Goal: Information Seeking & Learning: Learn about a topic

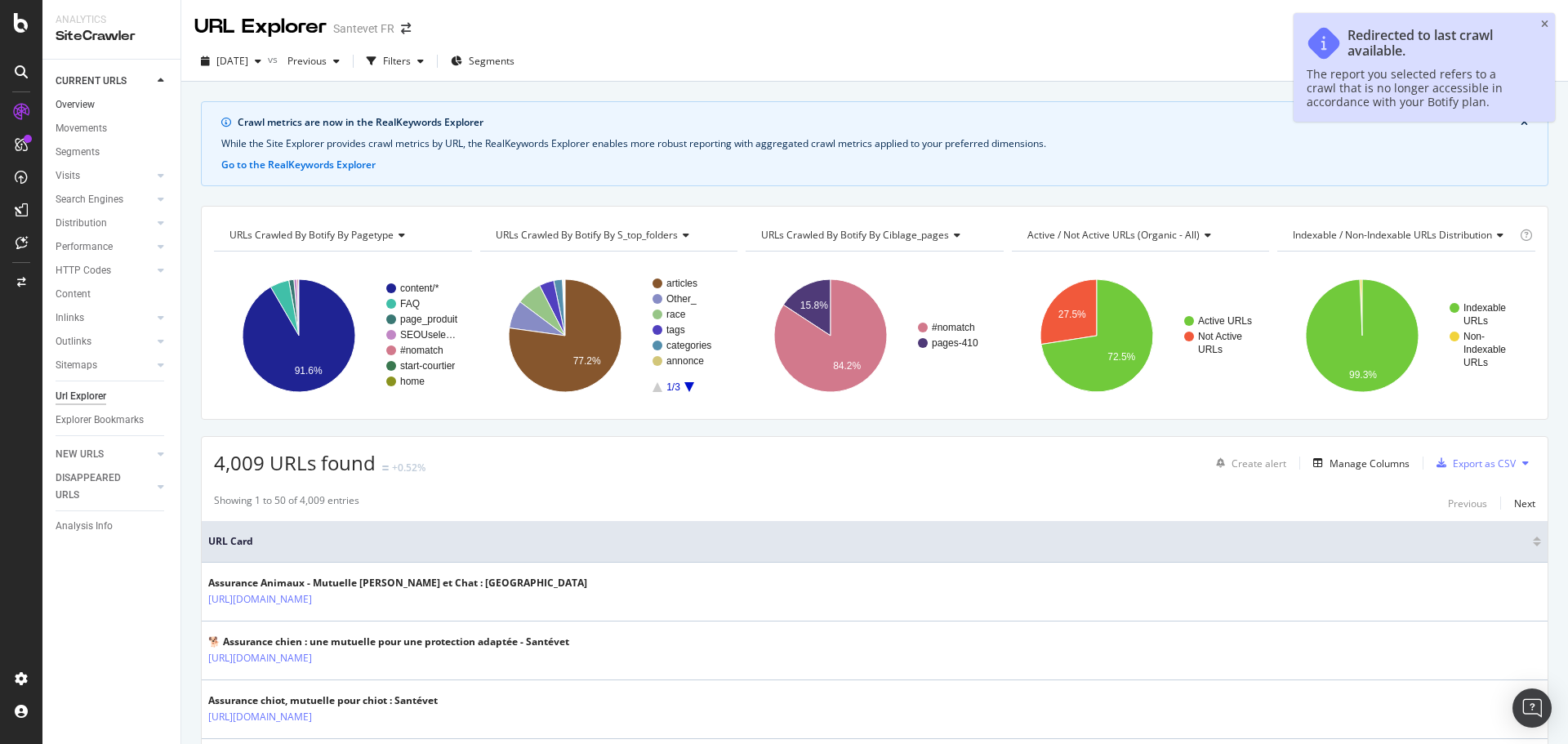
click at [100, 99] on link "Overview" at bounding box center [111, 104] width 113 height 17
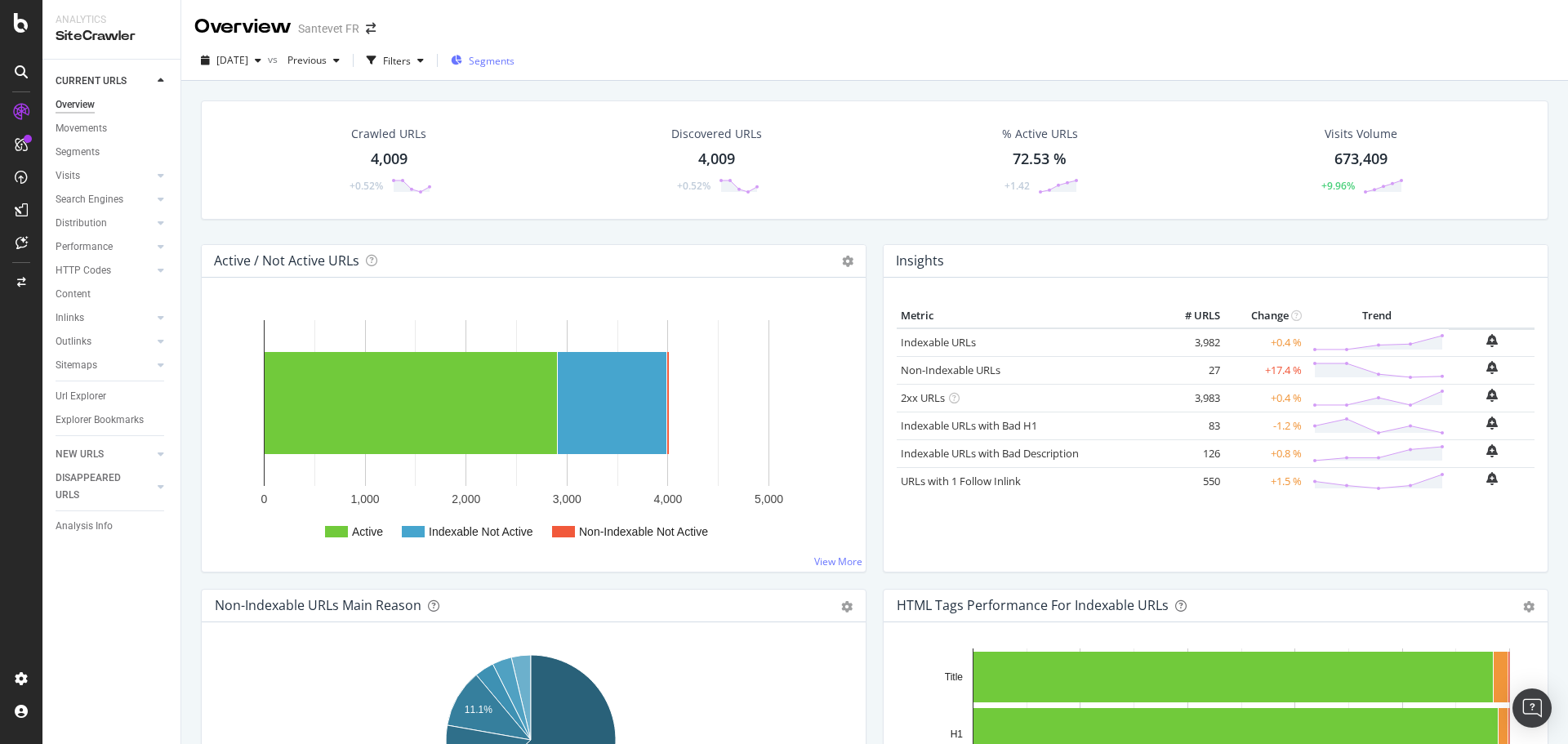
click at [509, 57] on span "Segments" at bounding box center [492, 61] width 45 height 14
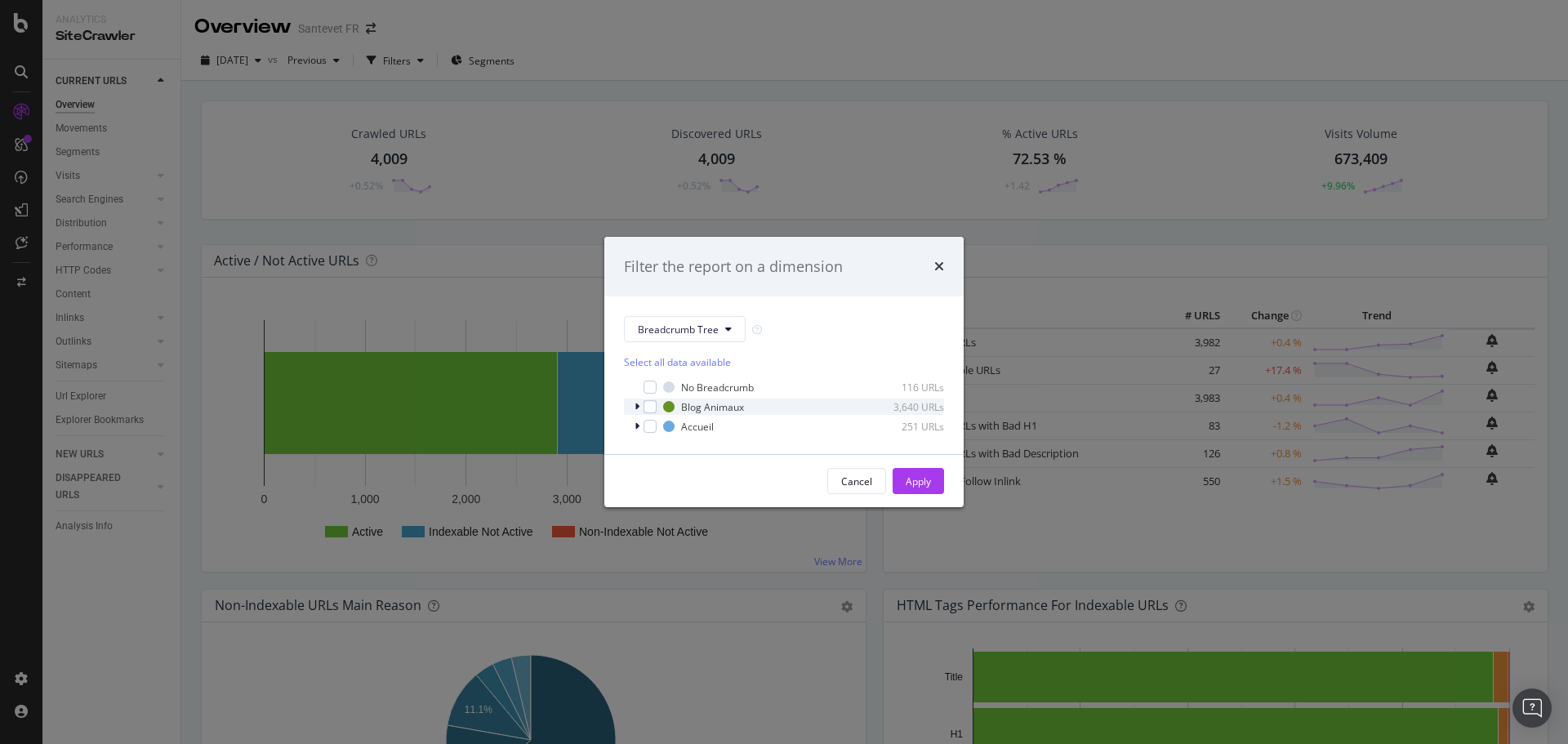
click at [638, 408] on icon "modal" at bounding box center [637, 407] width 5 height 10
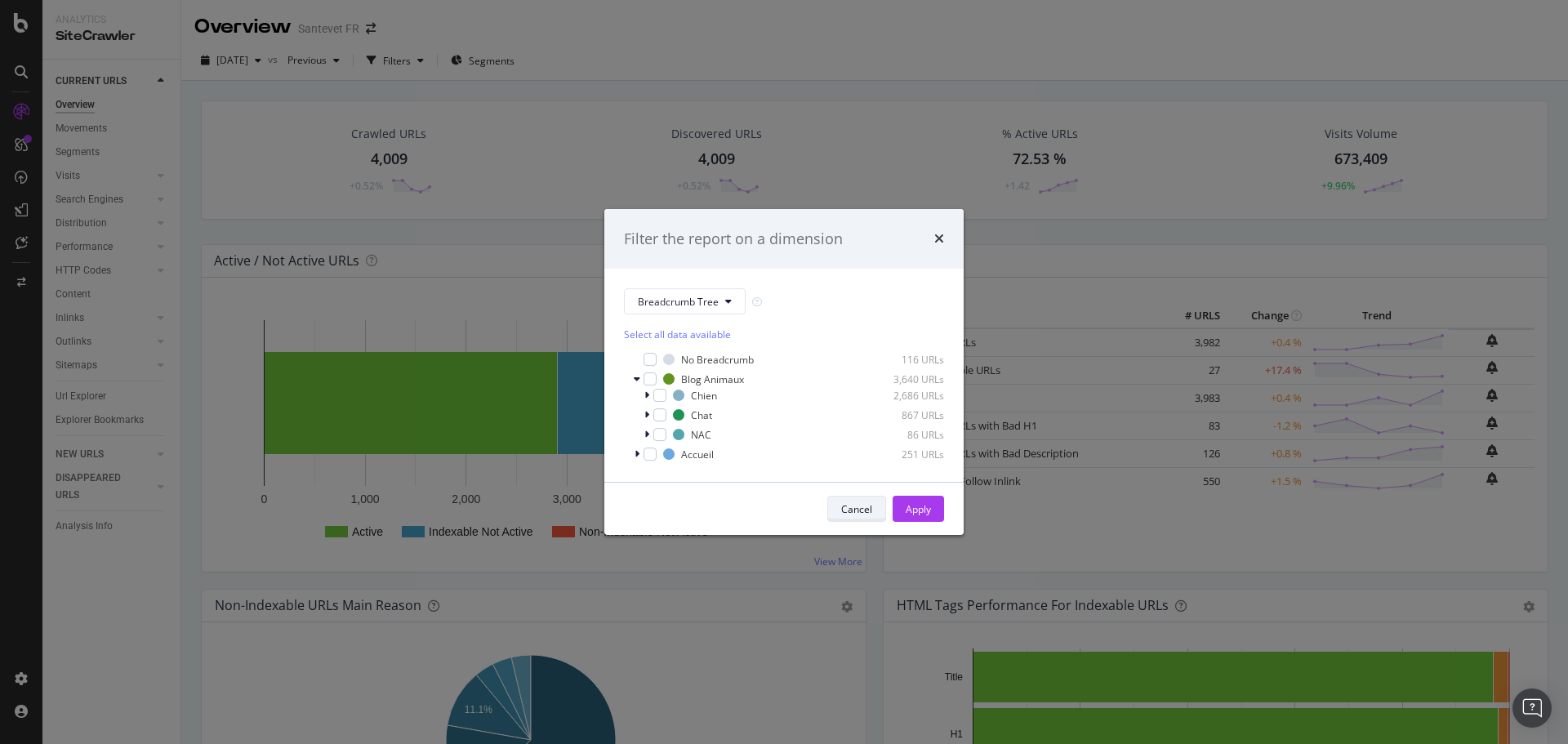
click at [848, 506] on div "Cancel" at bounding box center [856, 509] width 31 height 14
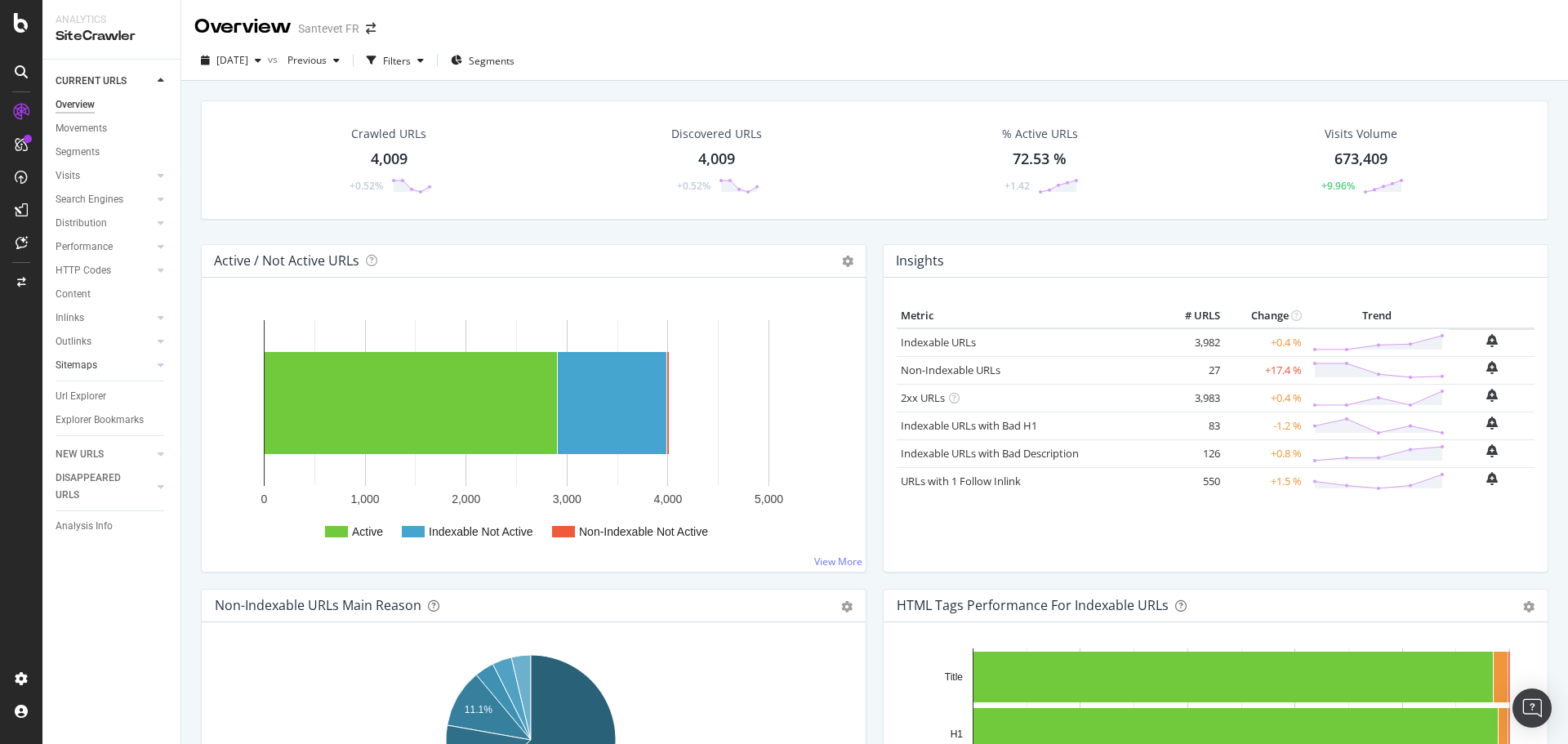
click at [98, 366] on link "Sitemaps" at bounding box center [103, 365] width 98 height 17
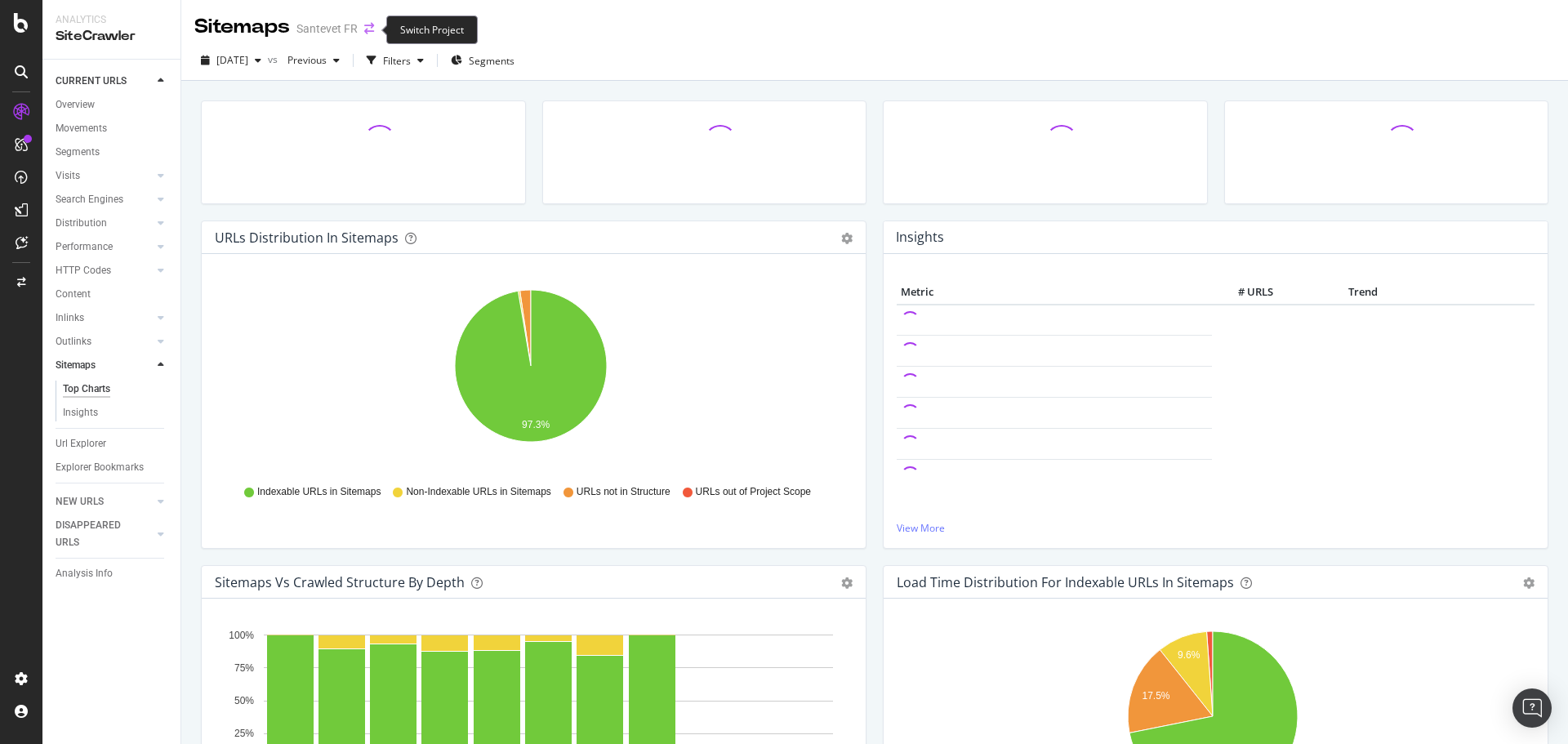
click at [369, 29] on icon "arrow-right-arrow-left" at bounding box center [370, 29] width 10 height 12
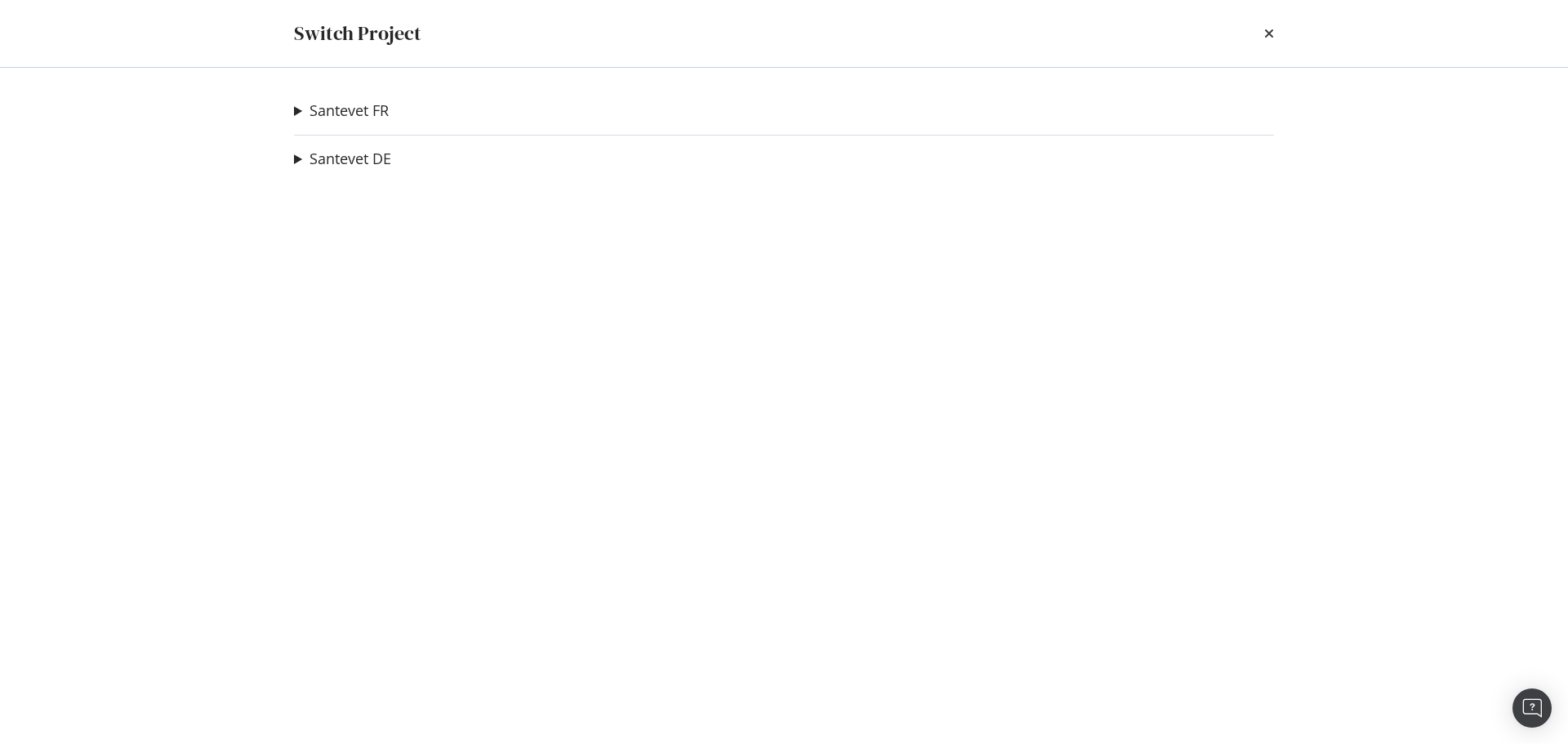
click at [298, 113] on summary "Santevet FR" at bounding box center [341, 111] width 95 height 22
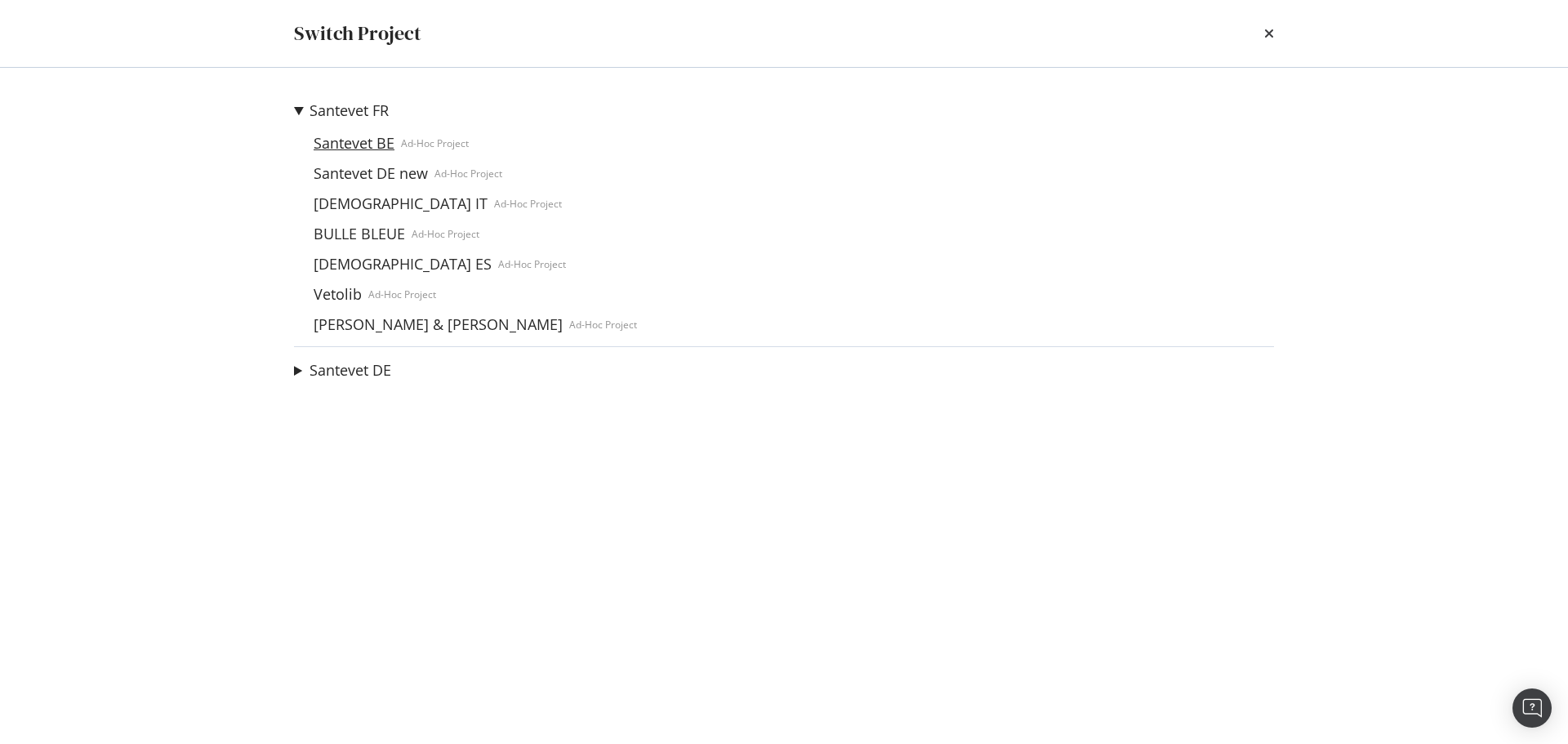
click at [339, 143] on link "Santevet BE" at bounding box center [354, 143] width 94 height 17
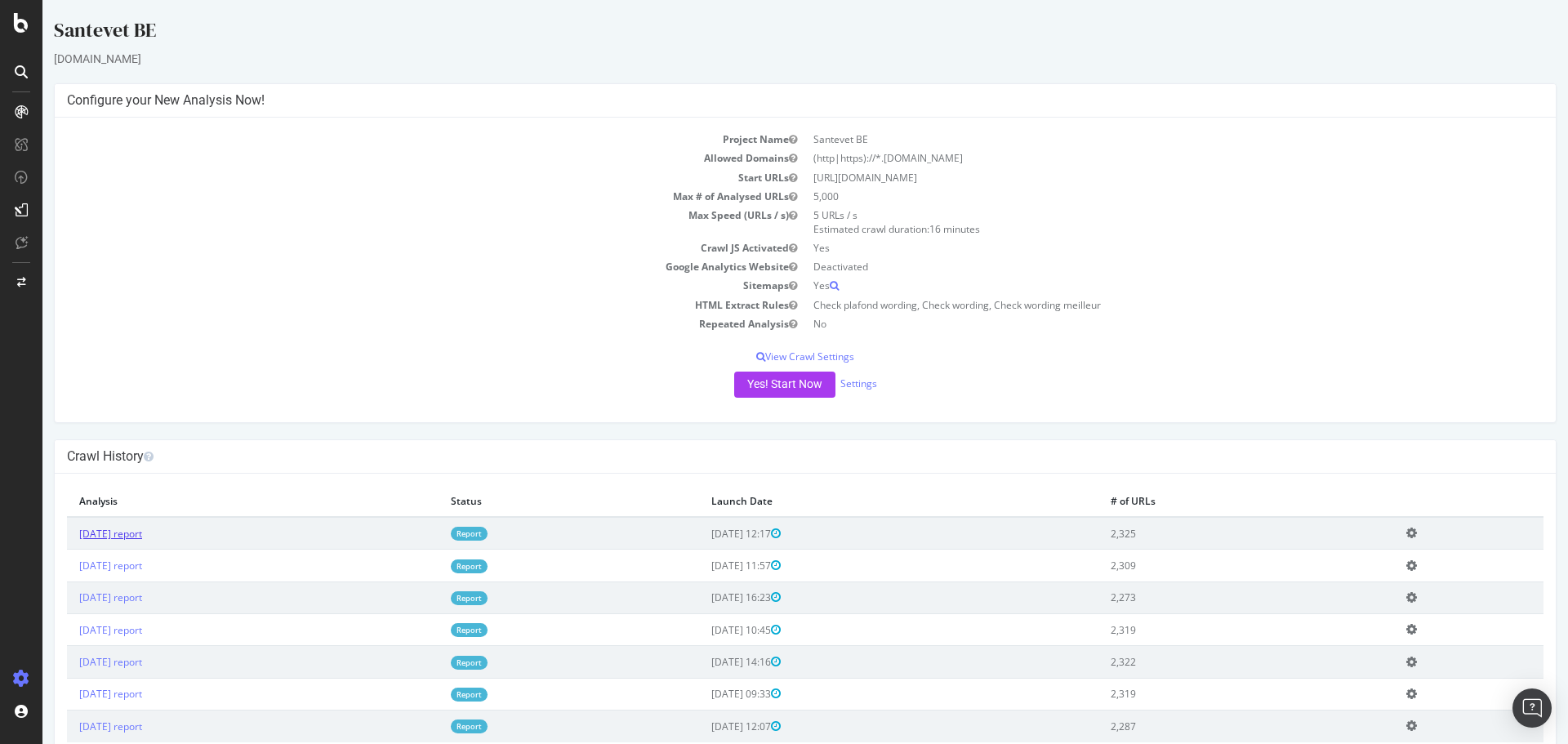
click at [142, 534] on link "[DATE] report" at bounding box center [110, 534] width 63 height 14
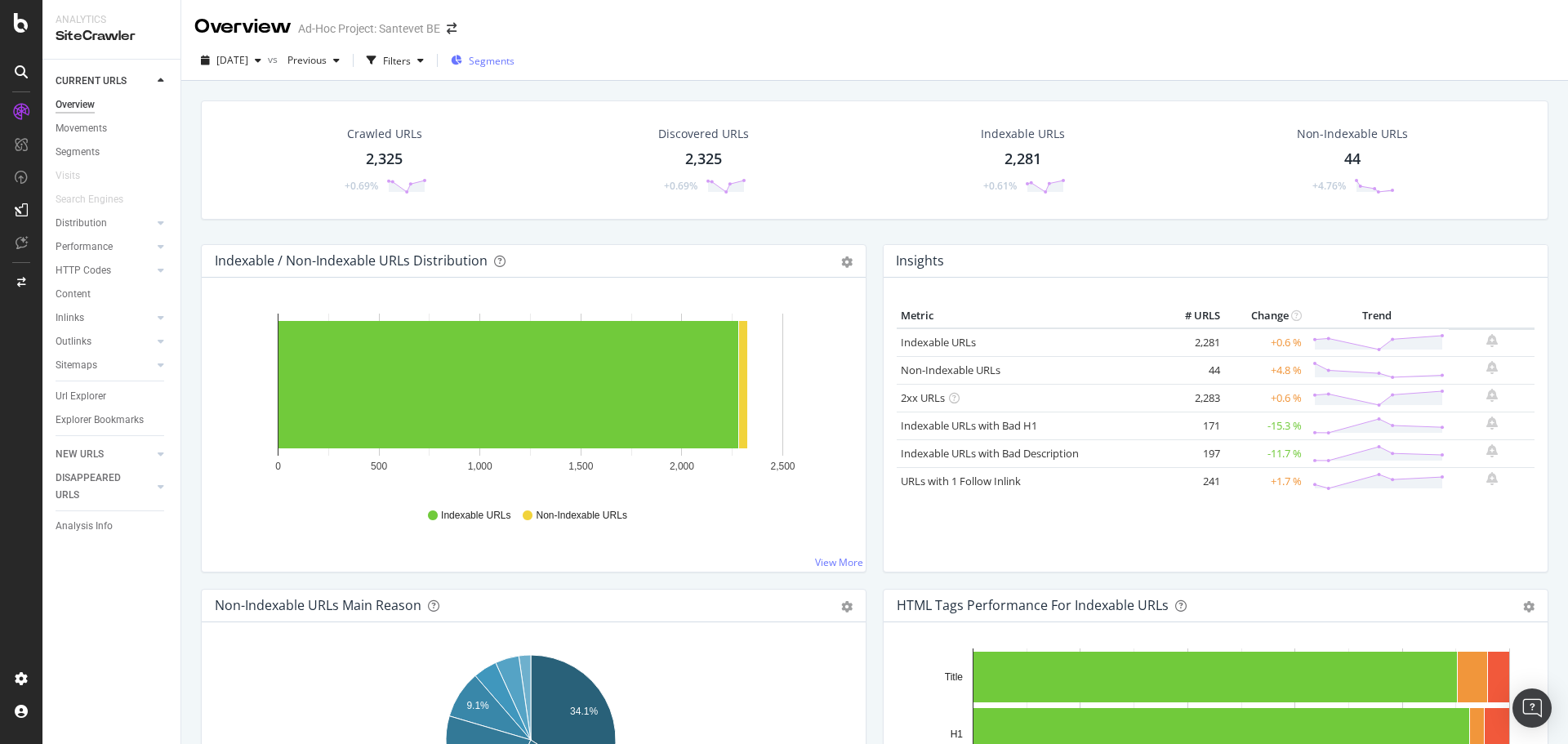
click at [514, 64] on span "Segments" at bounding box center [492, 61] width 45 height 14
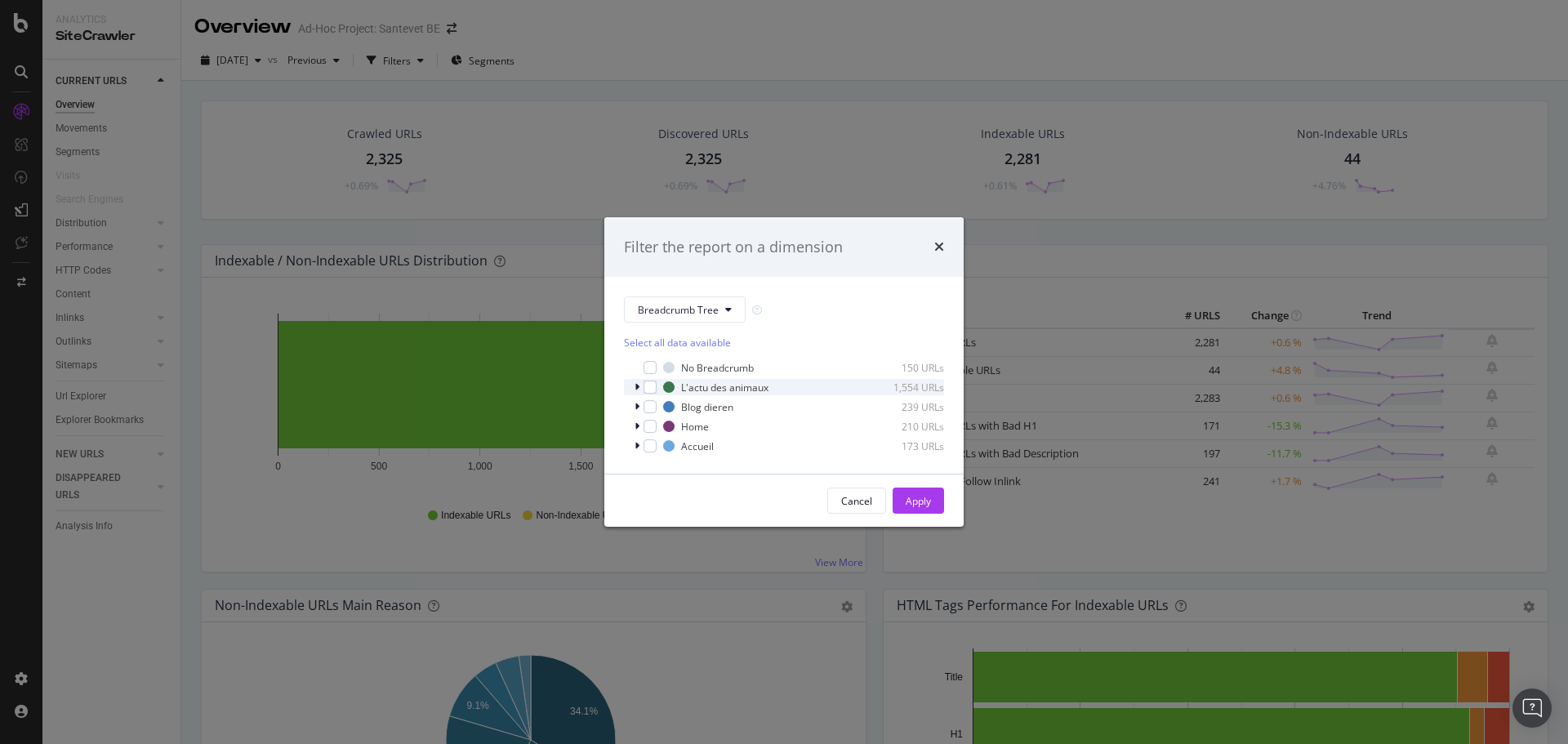
click at [636, 390] on icon "modal" at bounding box center [637, 387] width 5 height 10
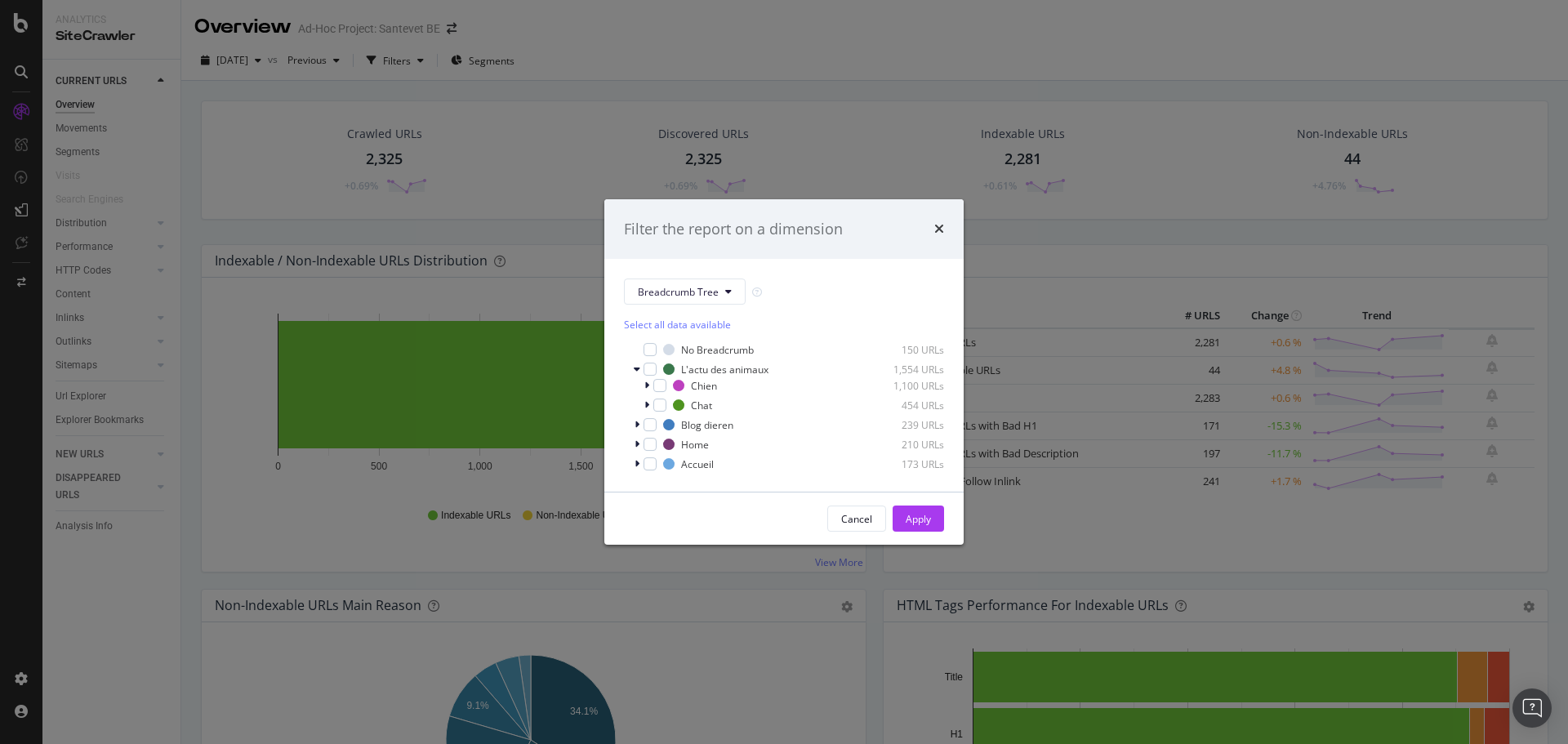
click at [449, 28] on div "Filter the report on a dimension Breadcrumb Tree Select all data available No B…" at bounding box center [784, 372] width 1568 height 744
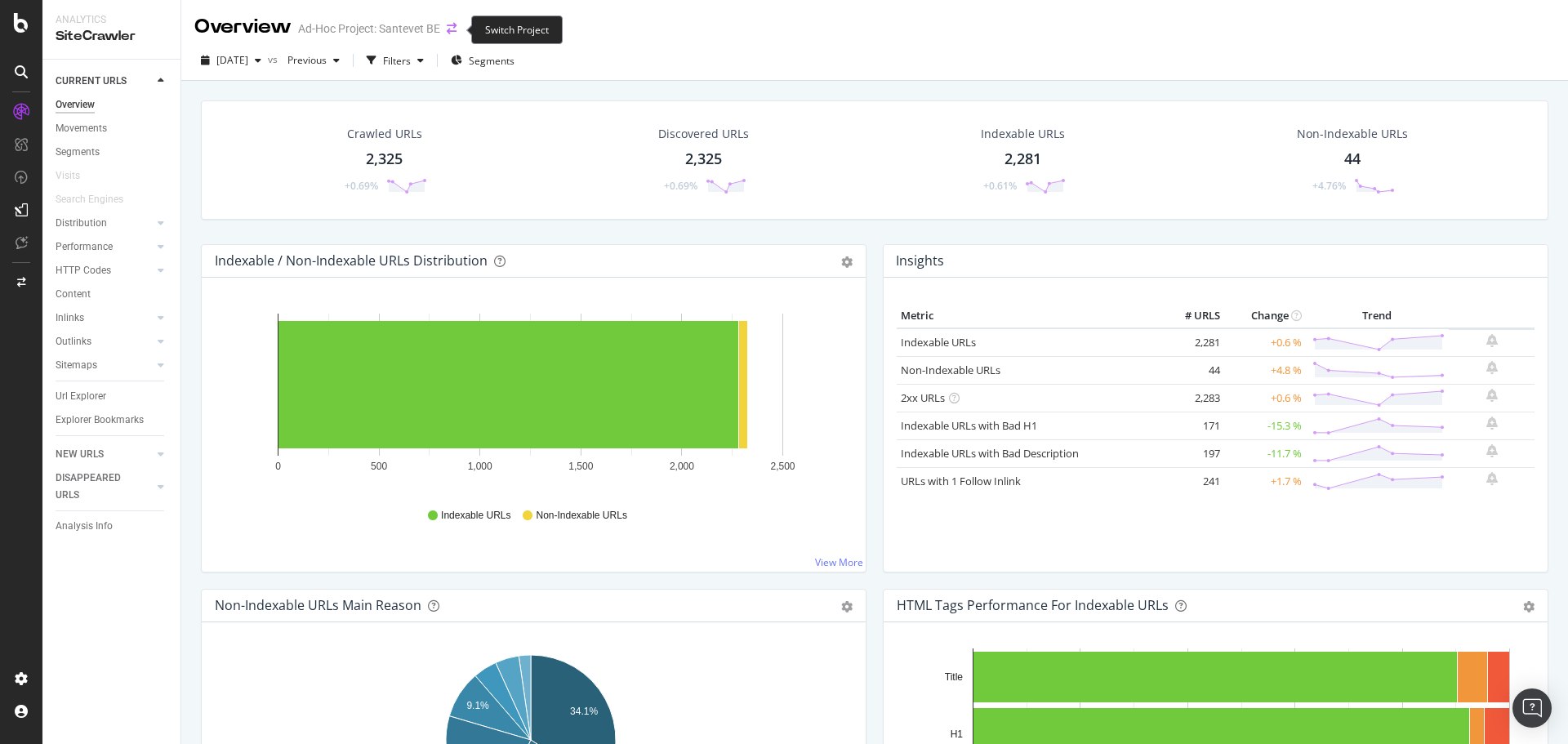
click at [452, 29] on icon "arrow-right-arrow-left" at bounding box center [451, 29] width 10 height 12
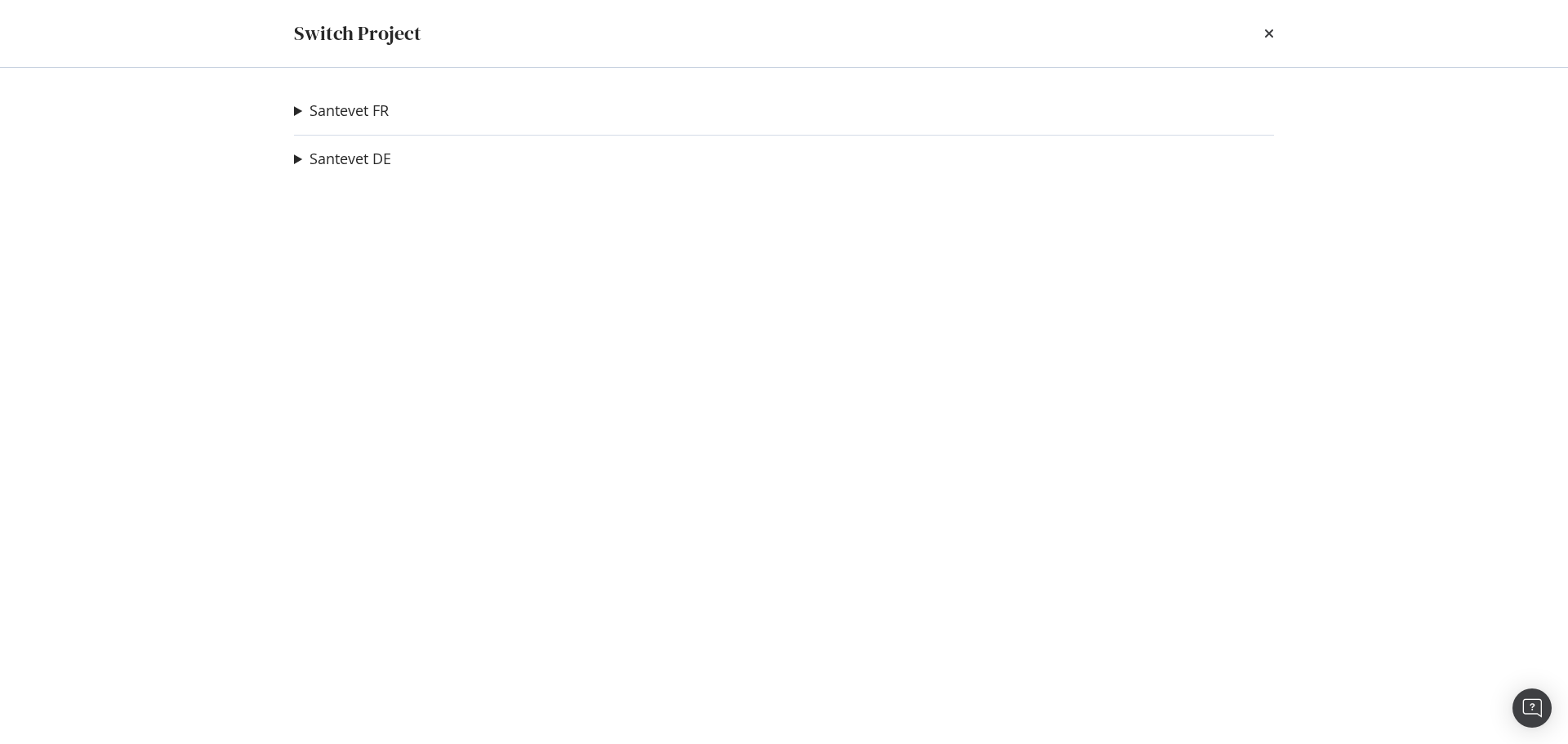
click at [296, 110] on summary "Santevet FR" at bounding box center [341, 111] width 95 height 22
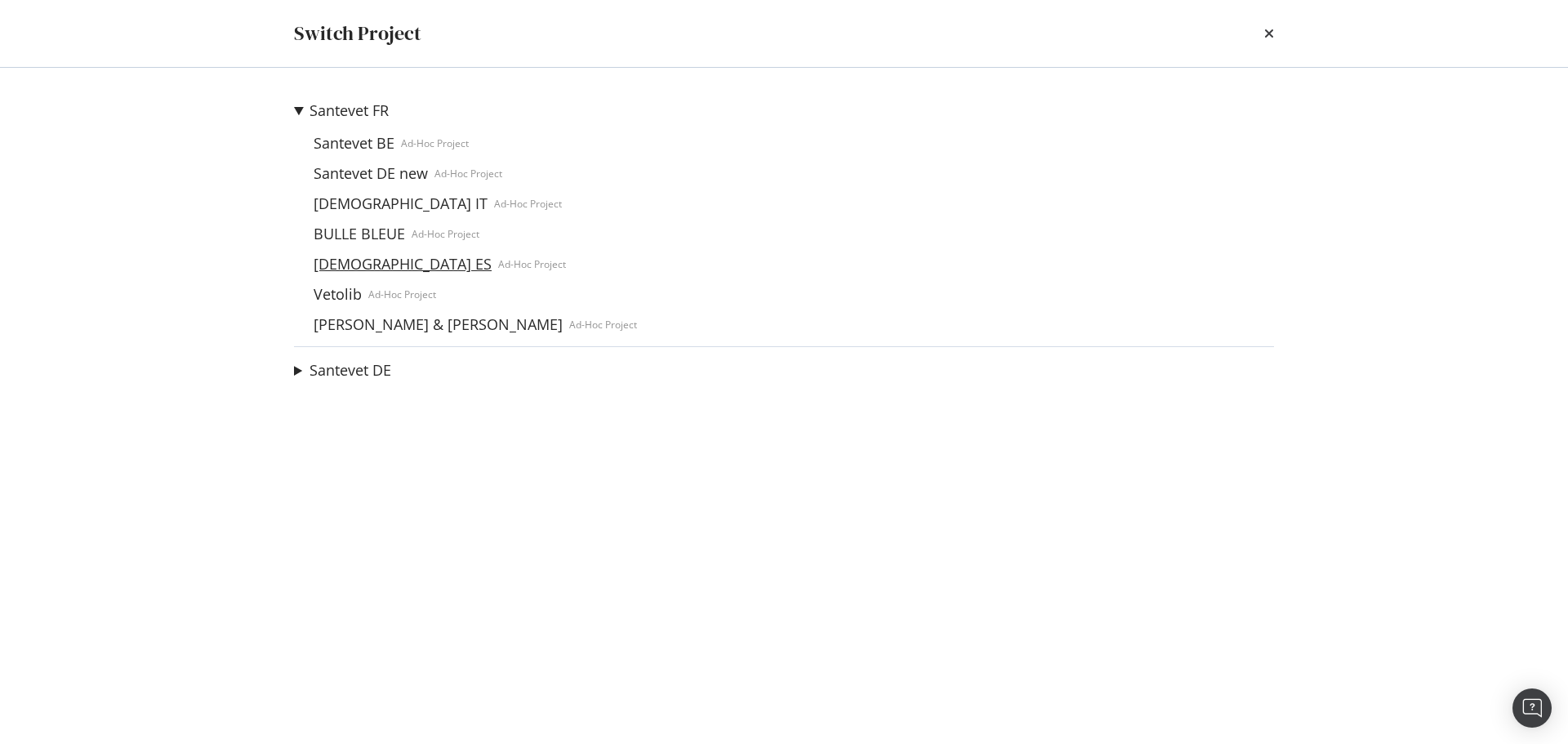
click at [356, 260] on link "[DEMOGRAPHIC_DATA] ES" at bounding box center [403, 263] width 191 height 17
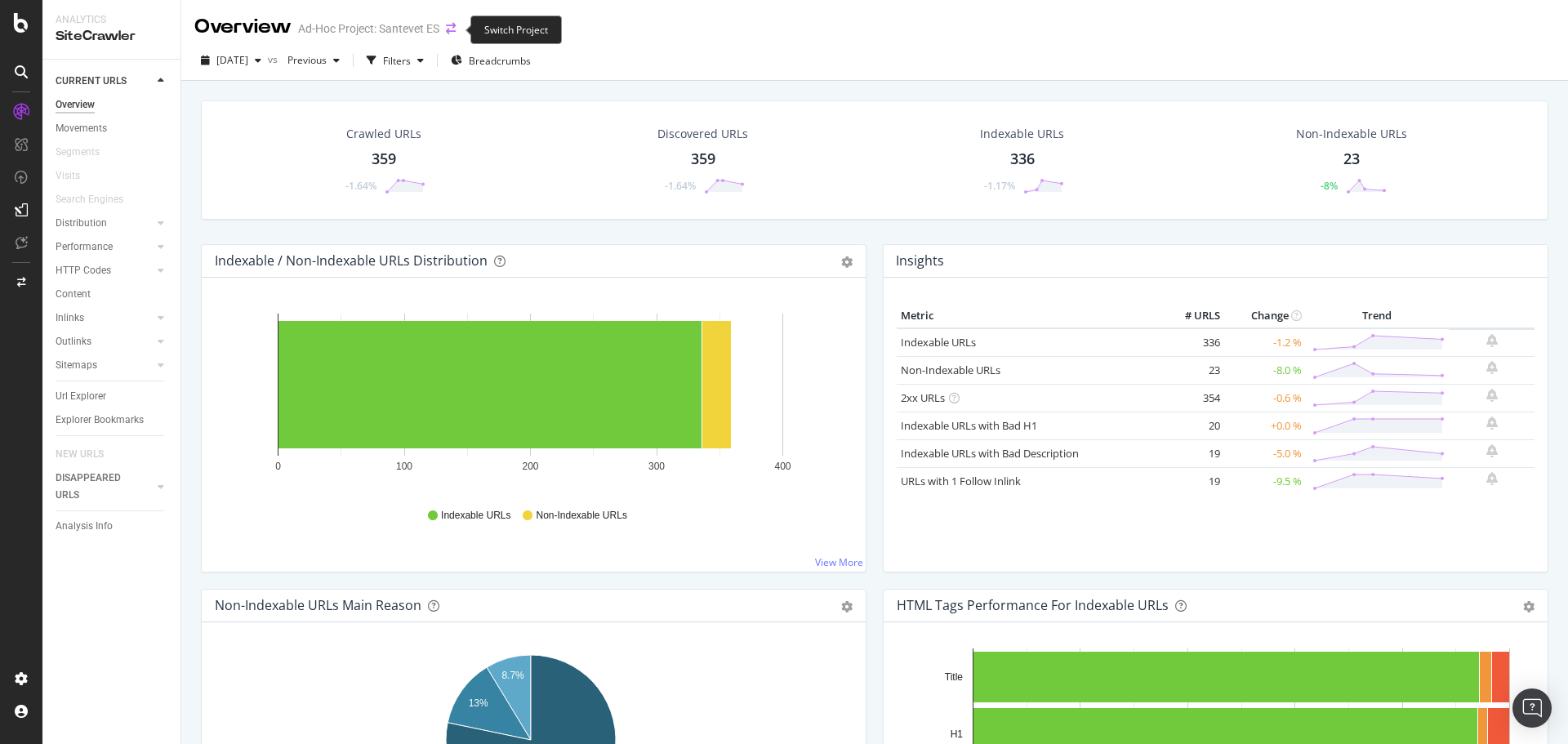
click at [451, 29] on icon "arrow-right-arrow-left" at bounding box center [451, 29] width 10 height 12
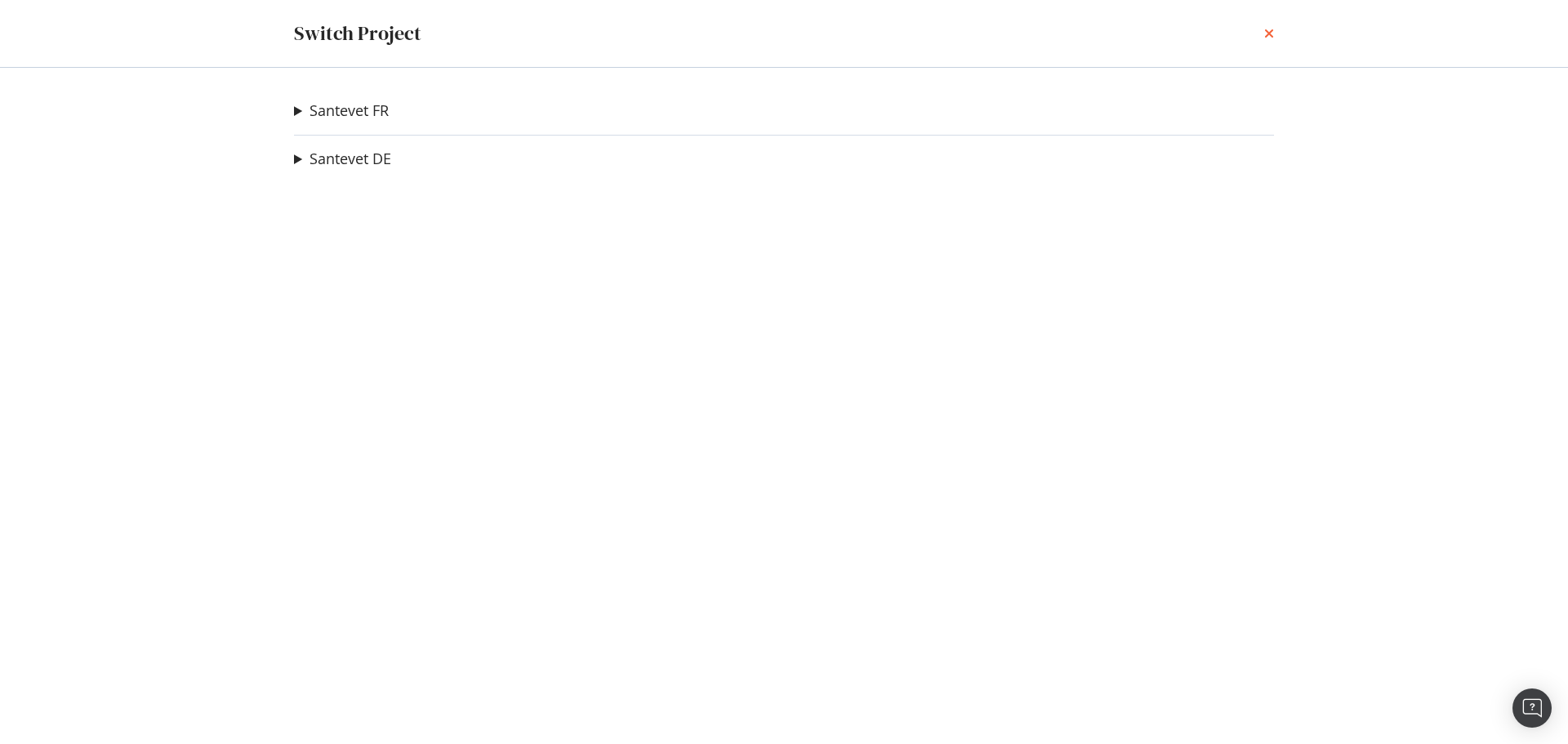
click at [1267, 30] on icon "times" at bounding box center [1269, 33] width 10 height 13
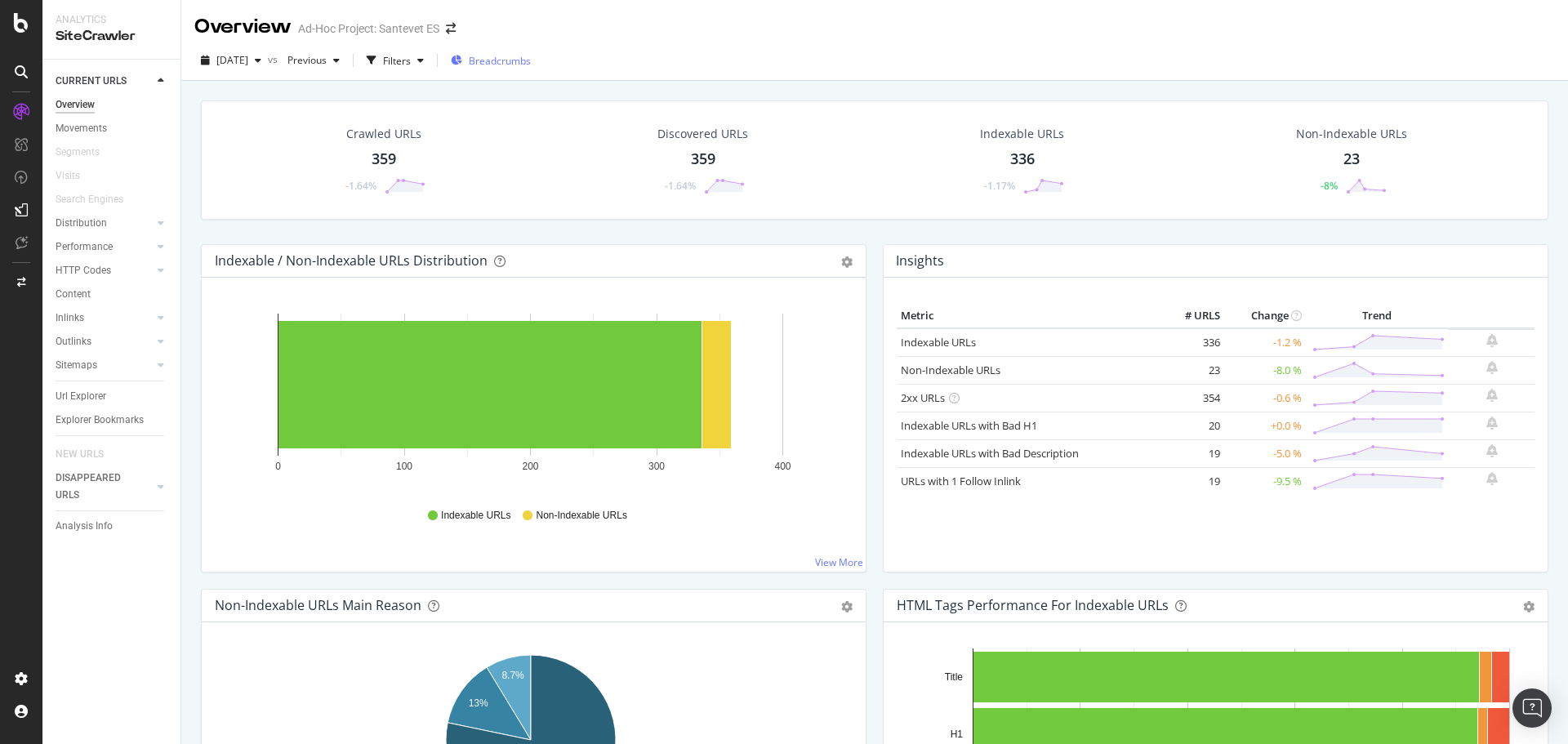
click at [531, 60] on span "Breadcrumbs" at bounding box center [500, 61] width 62 height 14
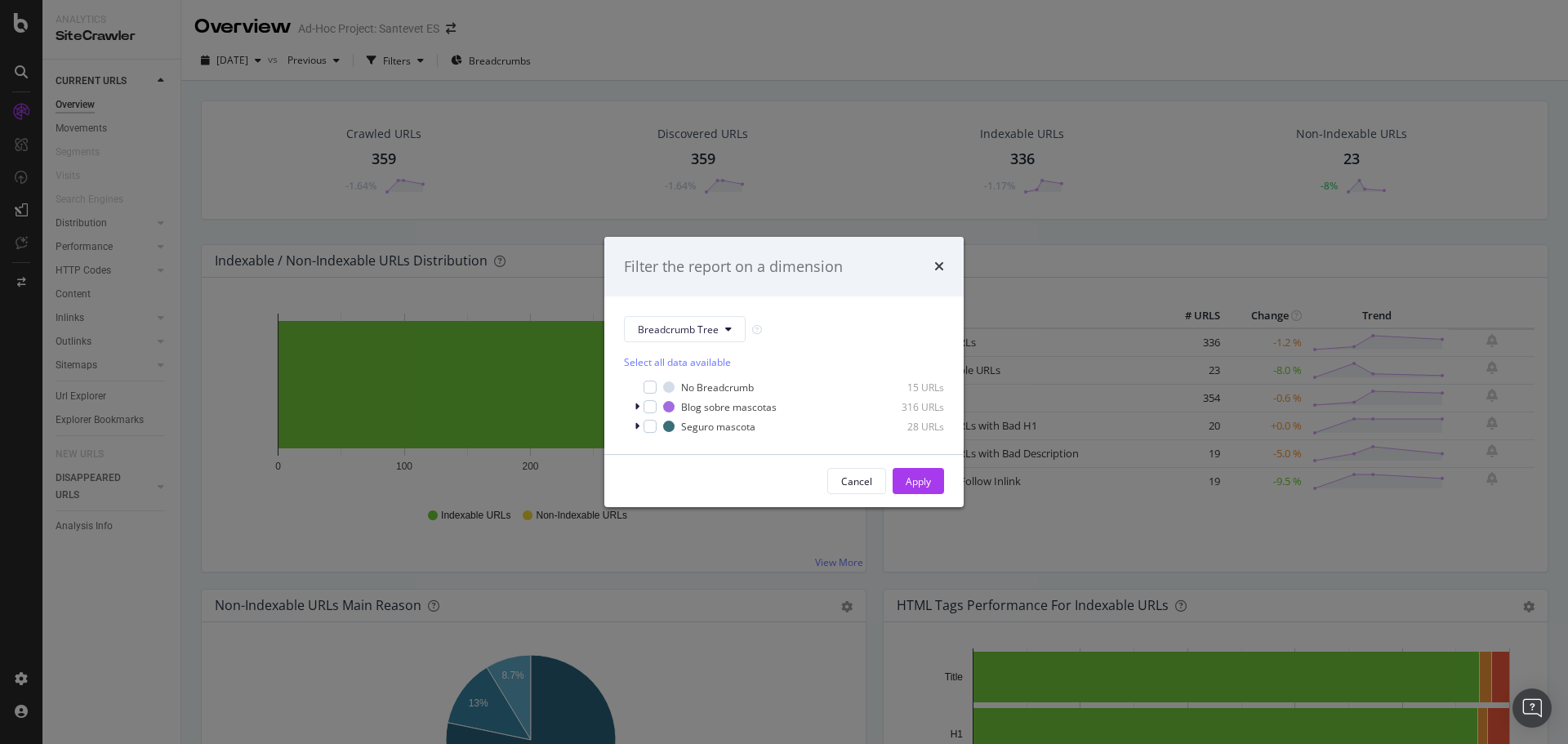
click at [494, 35] on div "Filter the report on a dimension Breadcrumb Tree Select all data available No B…" at bounding box center [784, 372] width 1568 height 744
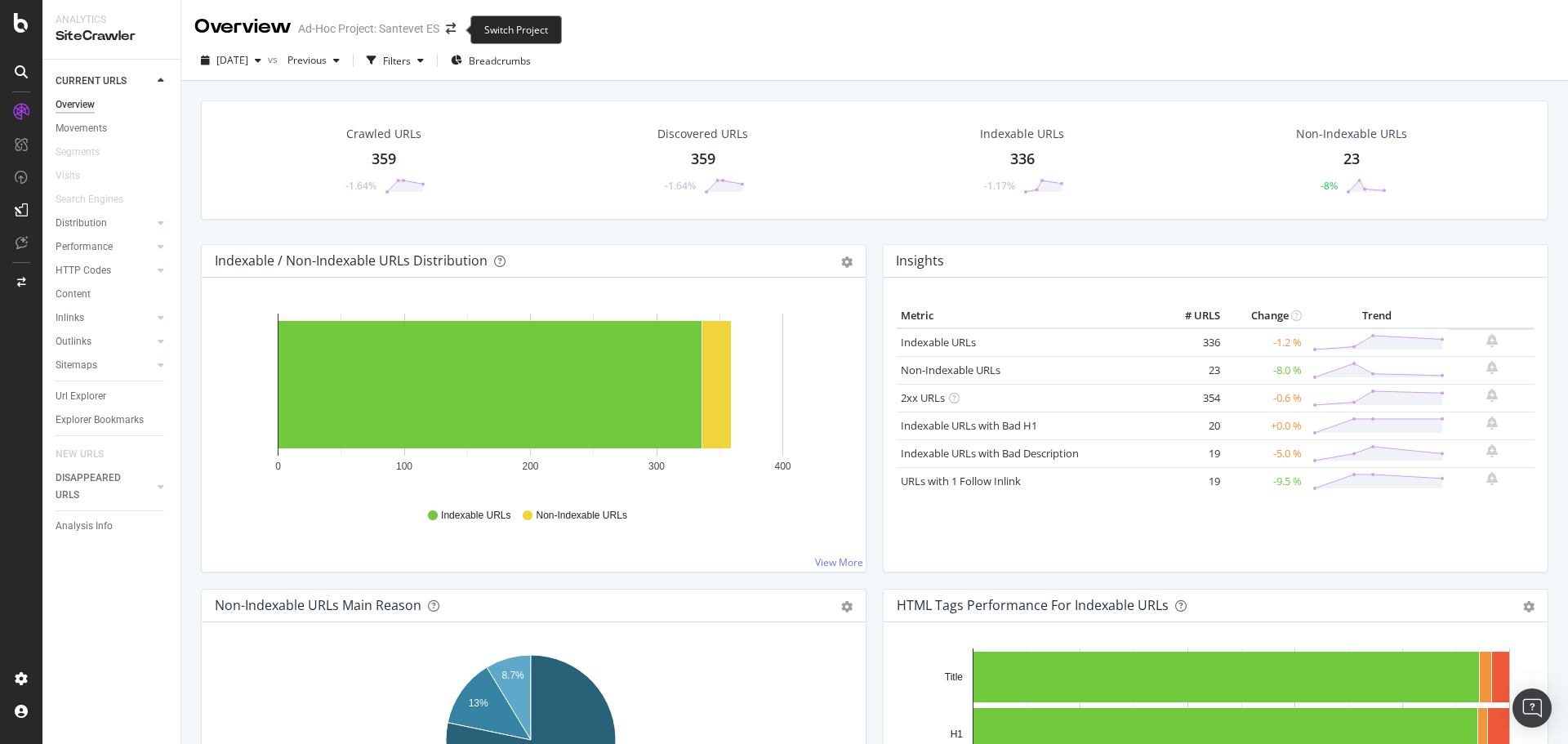
click at [443, 26] on span at bounding box center [450, 29] width 23 height 12
click at [448, 26] on icon "arrow-right-arrow-left" at bounding box center [451, 29] width 10 height 12
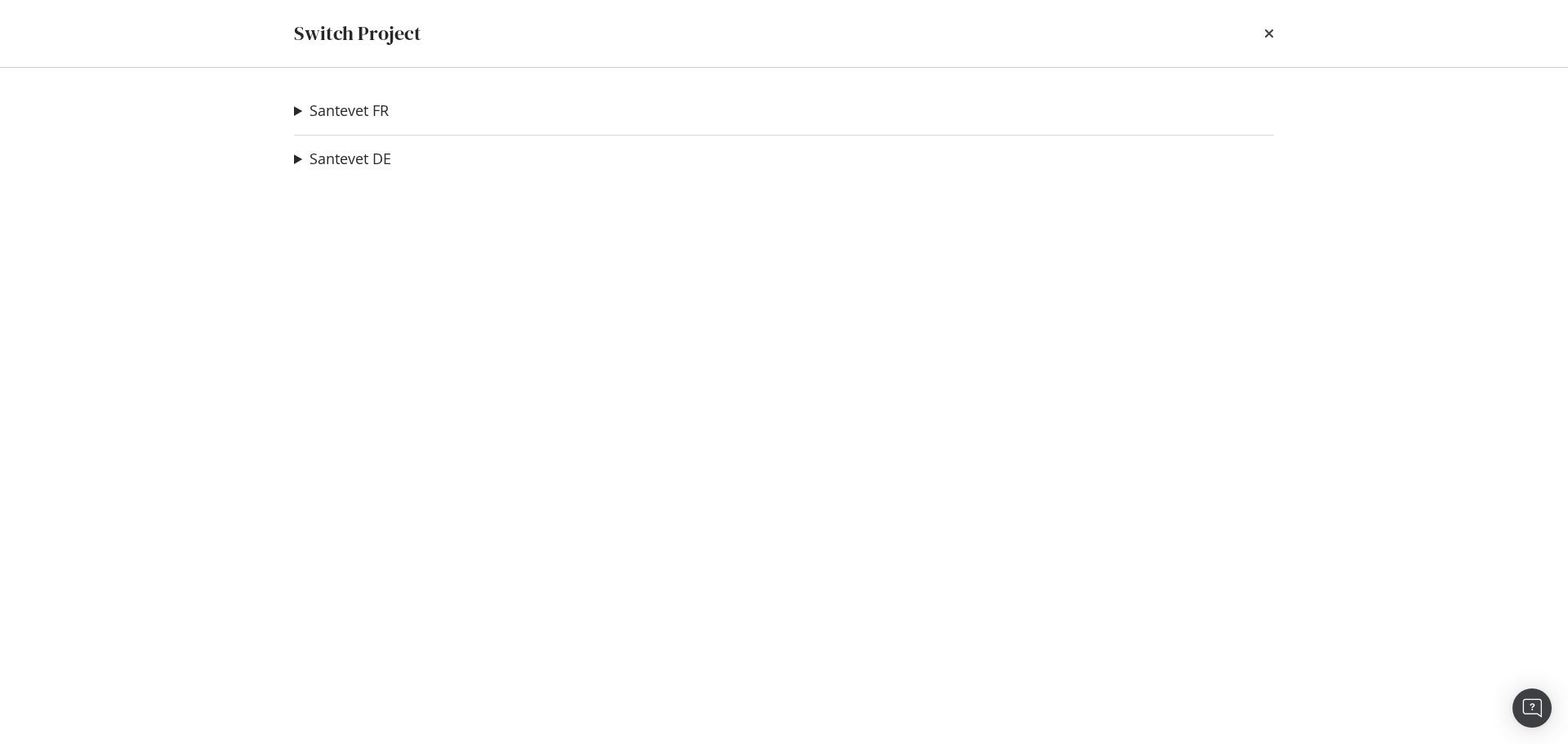
click at [296, 110] on summary "Santevet FR" at bounding box center [341, 111] width 95 height 22
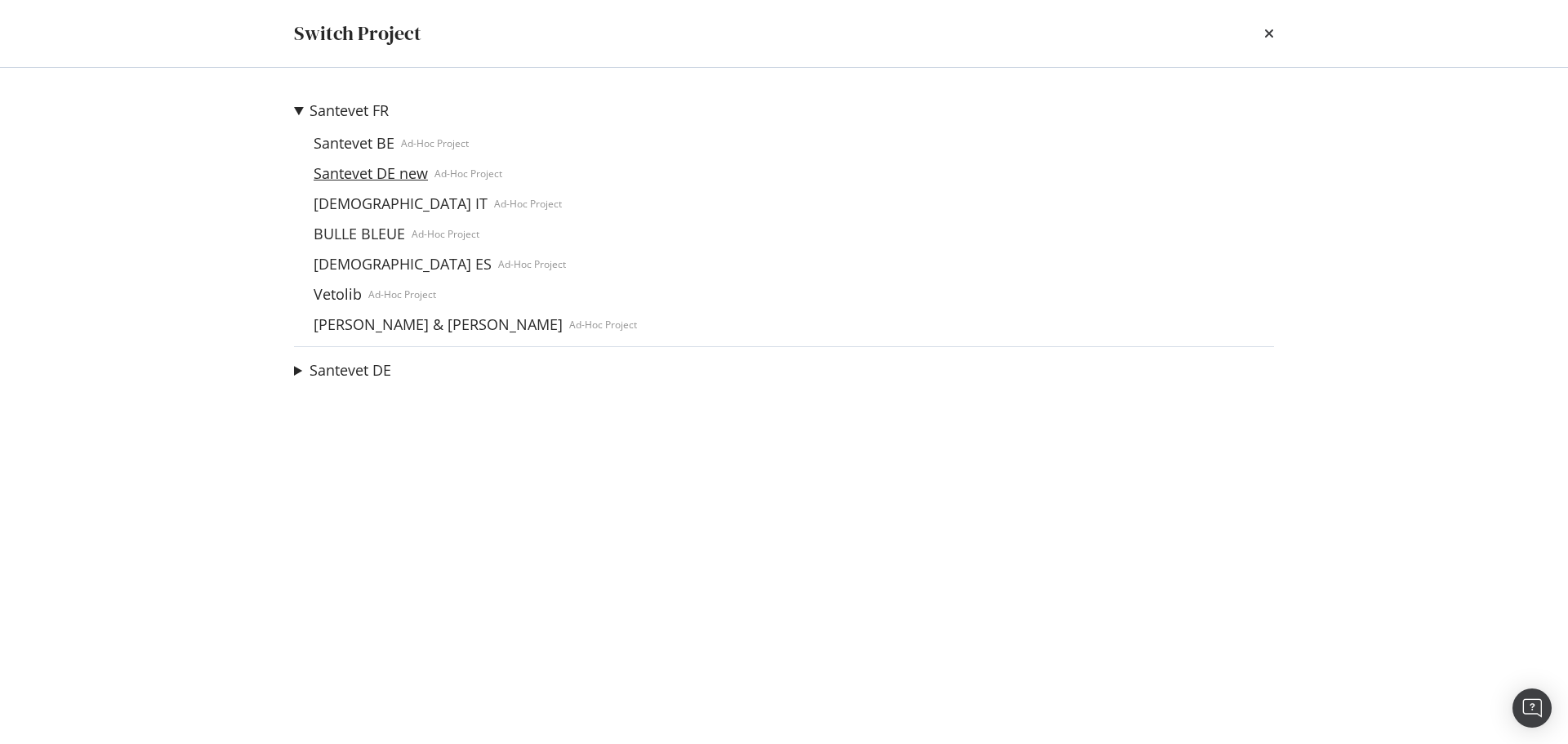
click at [347, 170] on link "Santevet DE new" at bounding box center [371, 172] width 127 height 17
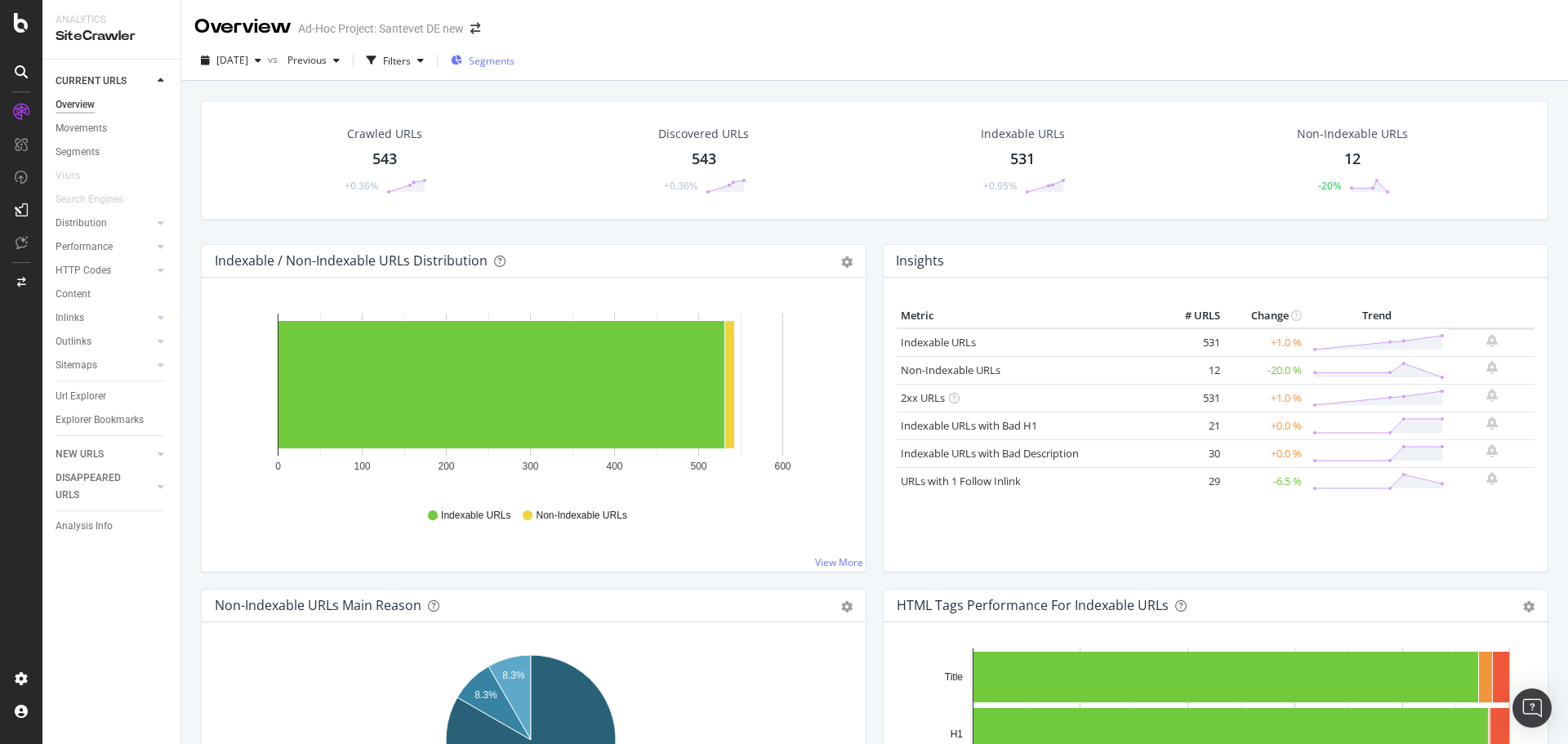
click at [506, 64] on span "Segments" at bounding box center [492, 61] width 45 height 14
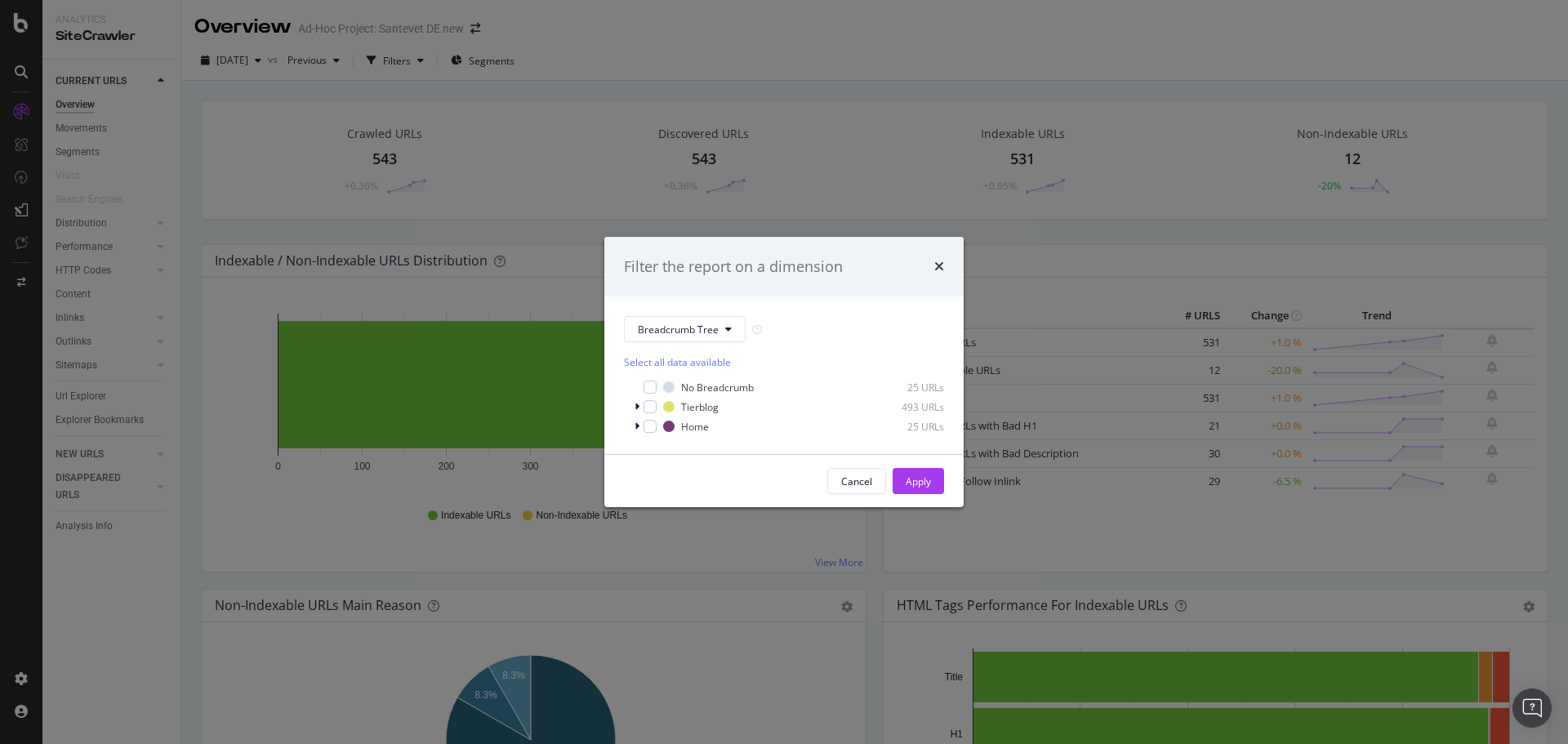
click at [506, 31] on div "Filter the report on a dimension Breadcrumb Tree Select all data available No B…" at bounding box center [784, 372] width 1568 height 744
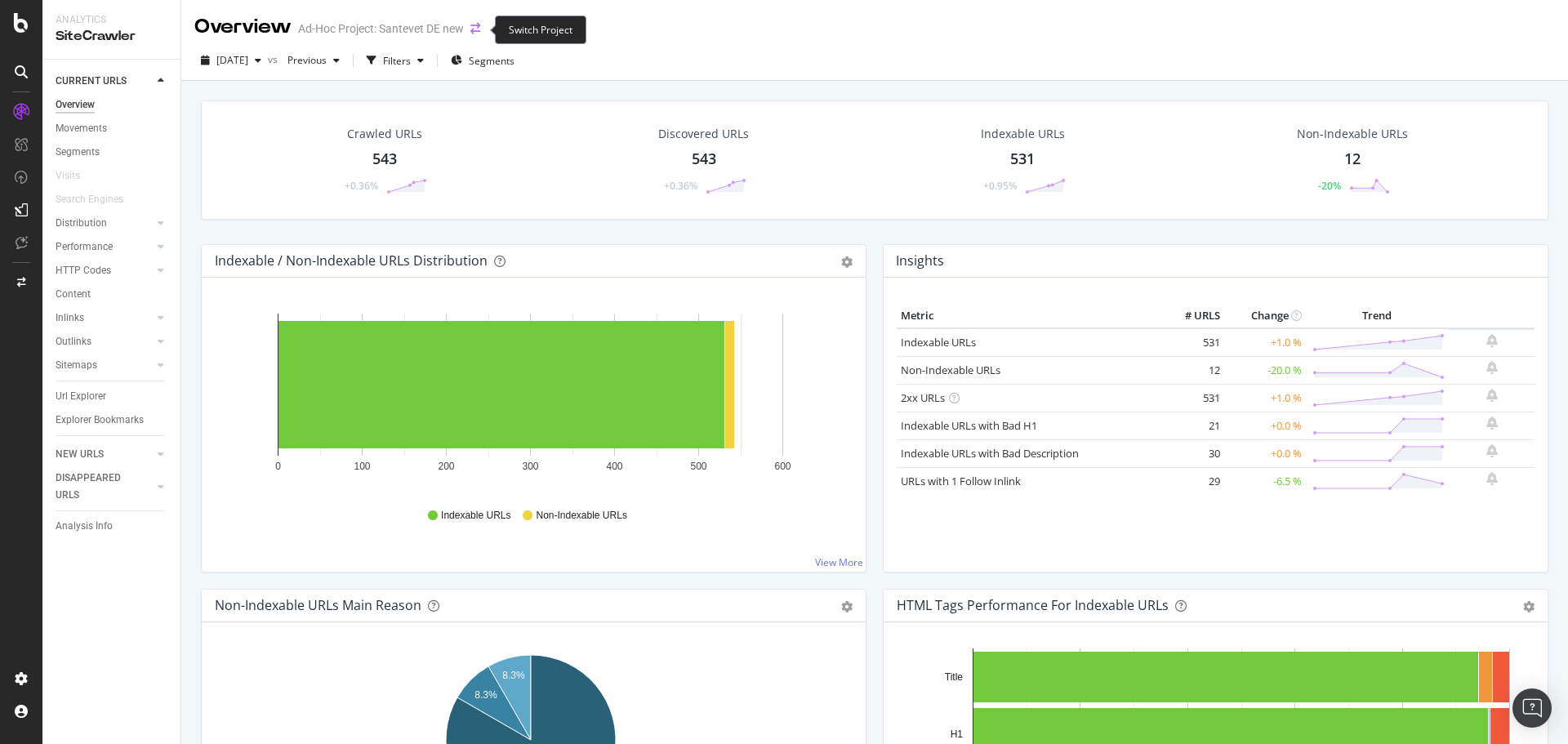
click at [476, 31] on icon "arrow-right-arrow-left" at bounding box center [475, 29] width 10 height 12
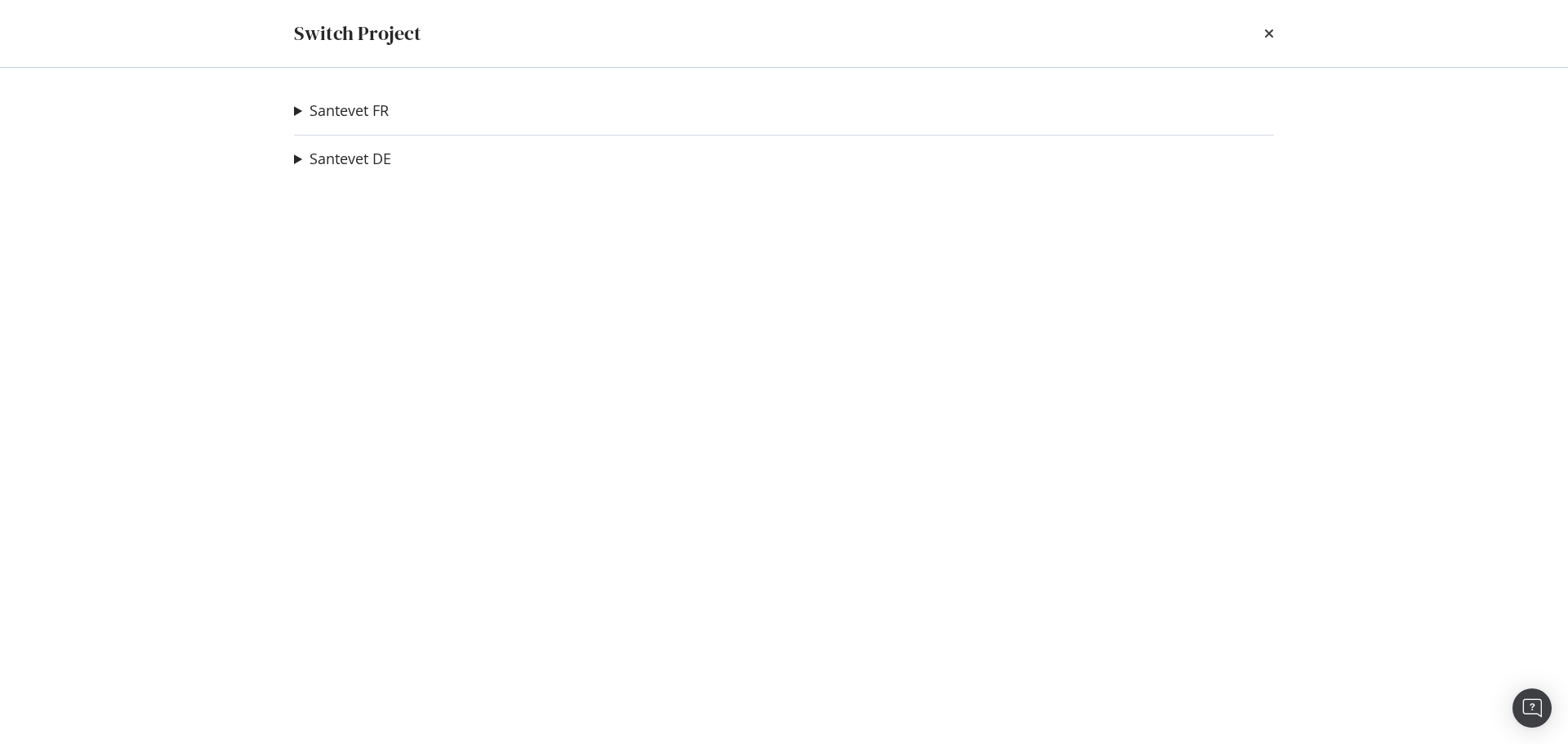
click at [299, 112] on summary "Santevet FR" at bounding box center [341, 111] width 95 height 22
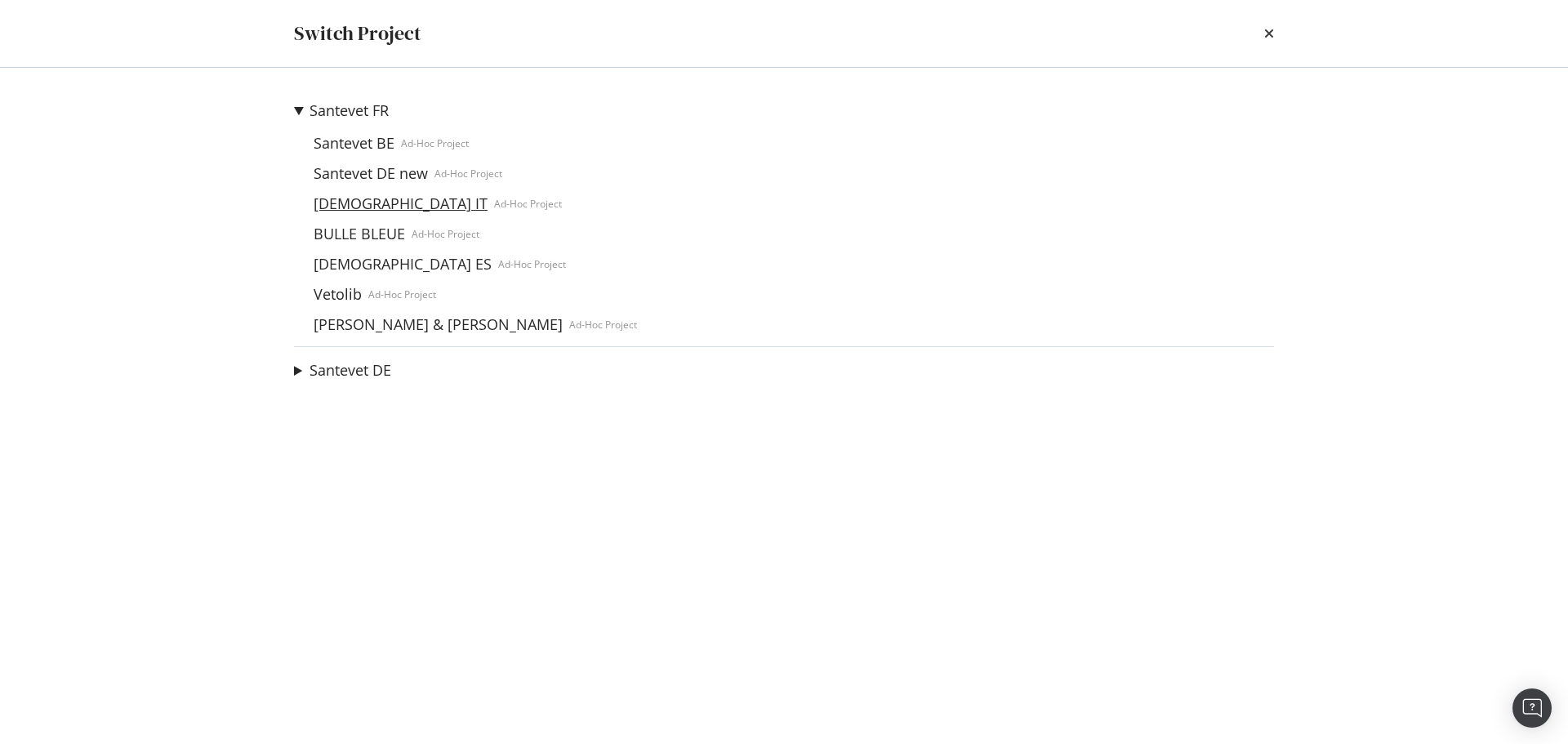
click at [351, 201] on link "[DEMOGRAPHIC_DATA] IT" at bounding box center [401, 203] width 187 height 17
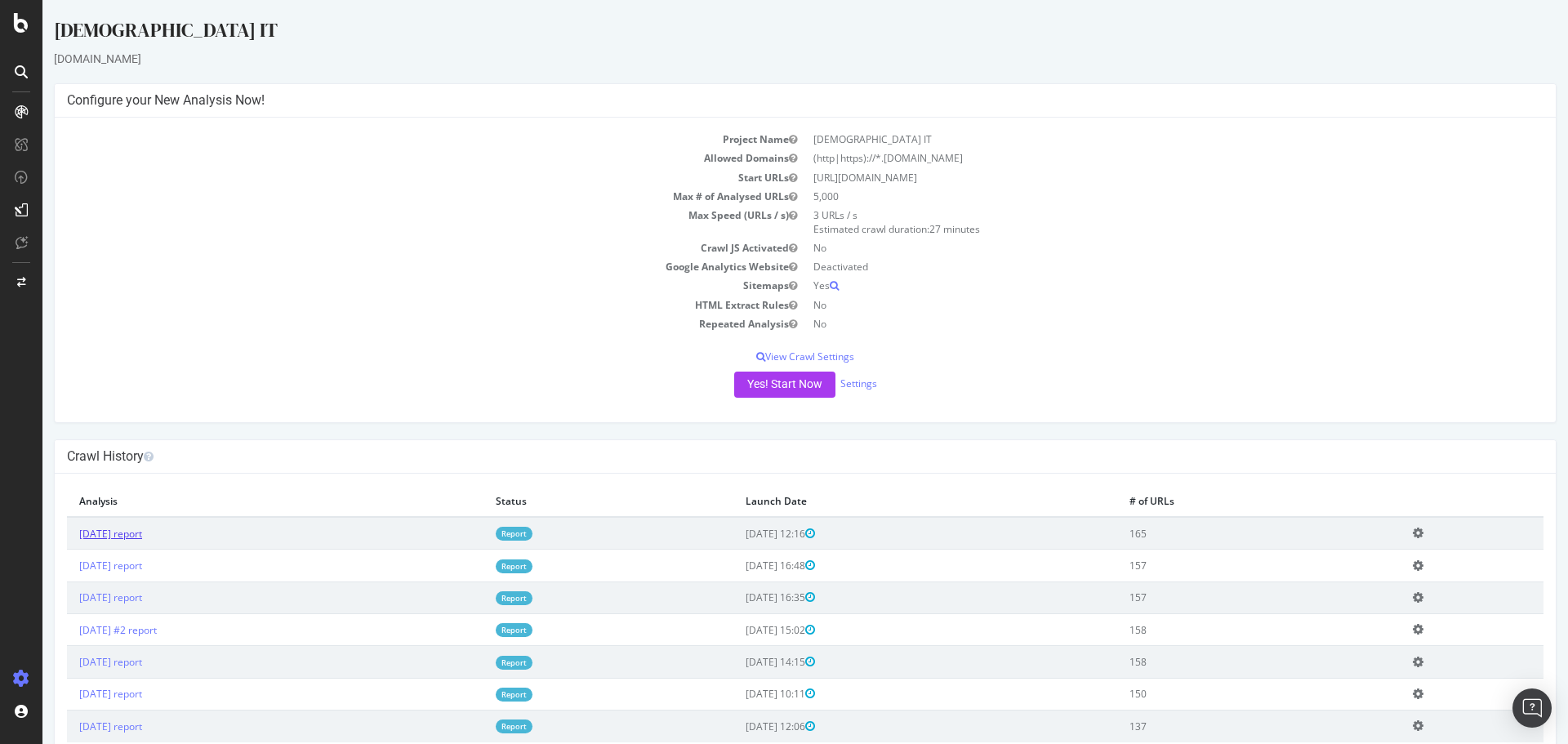
click at [142, 533] on link "[DATE] report" at bounding box center [110, 534] width 63 height 14
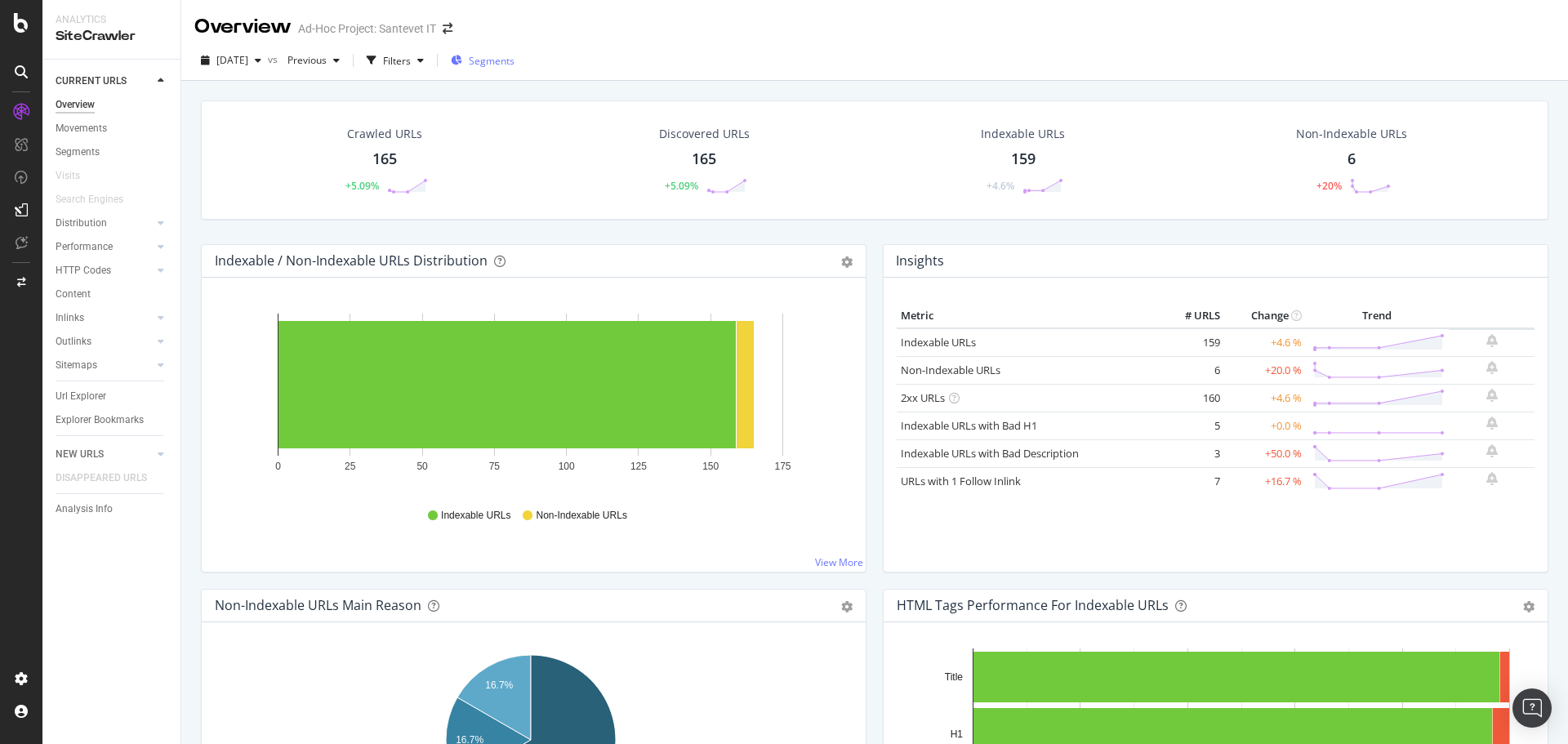
click at [514, 61] on span "Segments" at bounding box center [492, 61] width 45 height 14
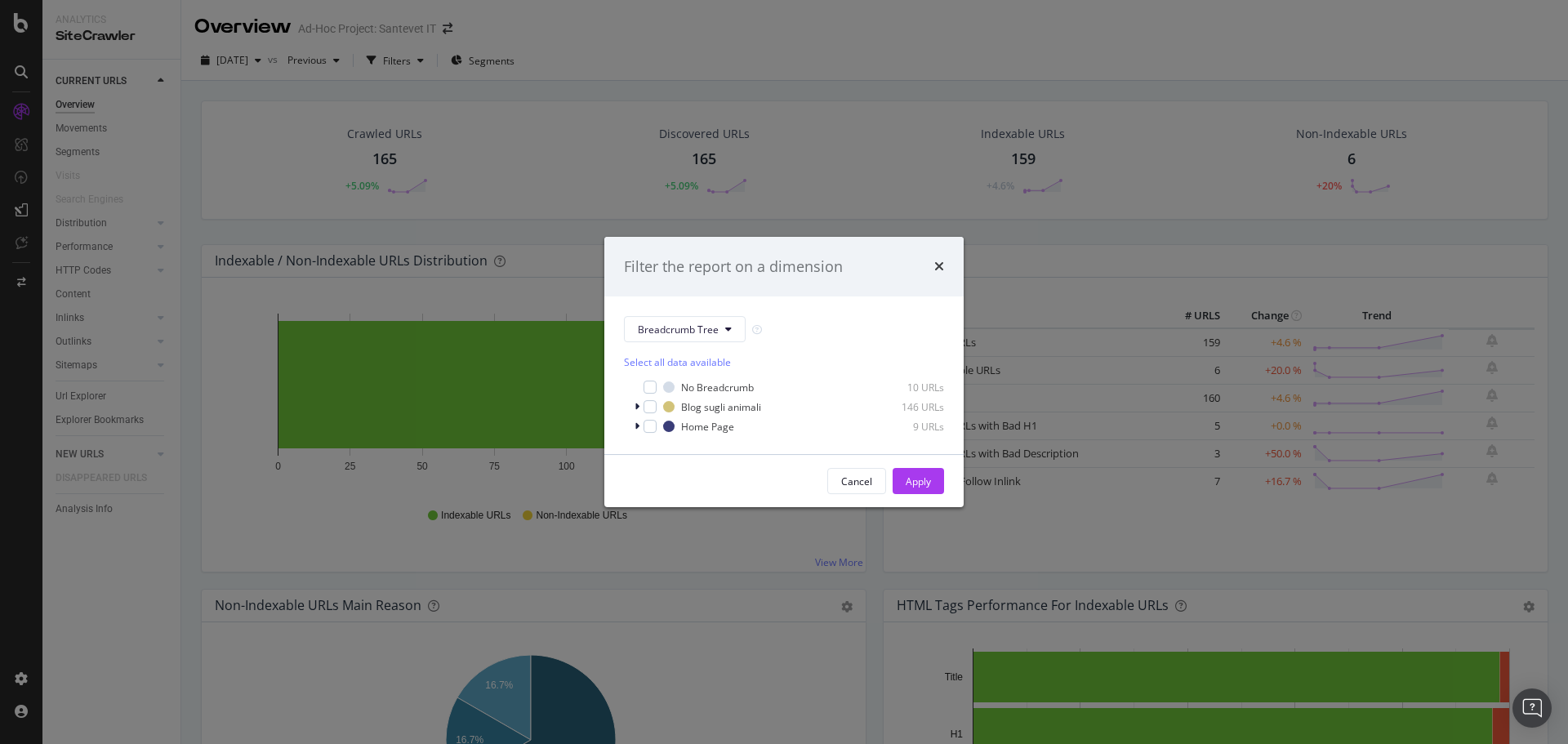
click at [501, 28] on div "Filter the report on a dimension Breadcrumb Tree Select all data available No B…" at bounding box center [784, 372] width 1568 height 744
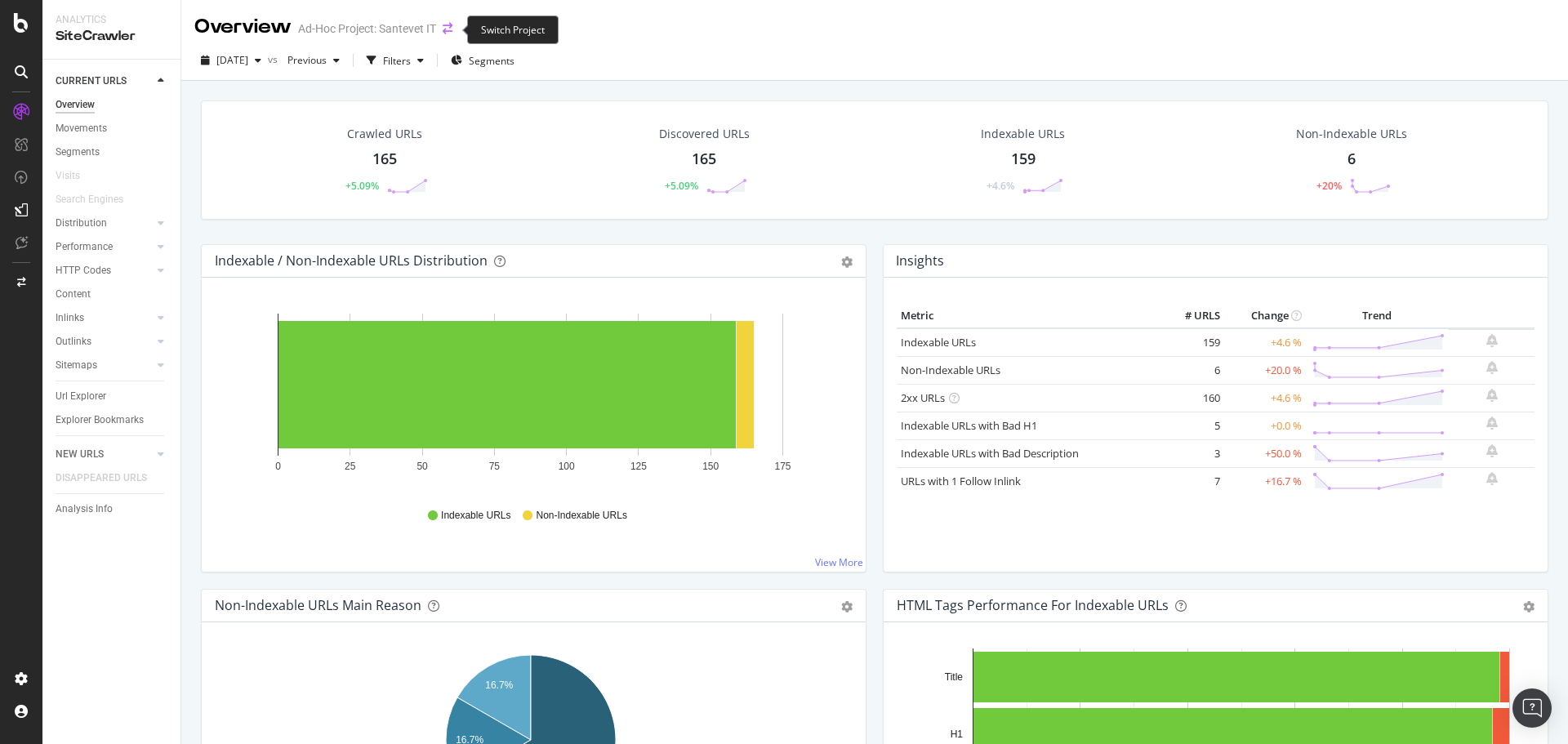
click at [447, 31] on icon "arrow-right-arrow-left" at bounding box center [447, 29] width 10 height 12
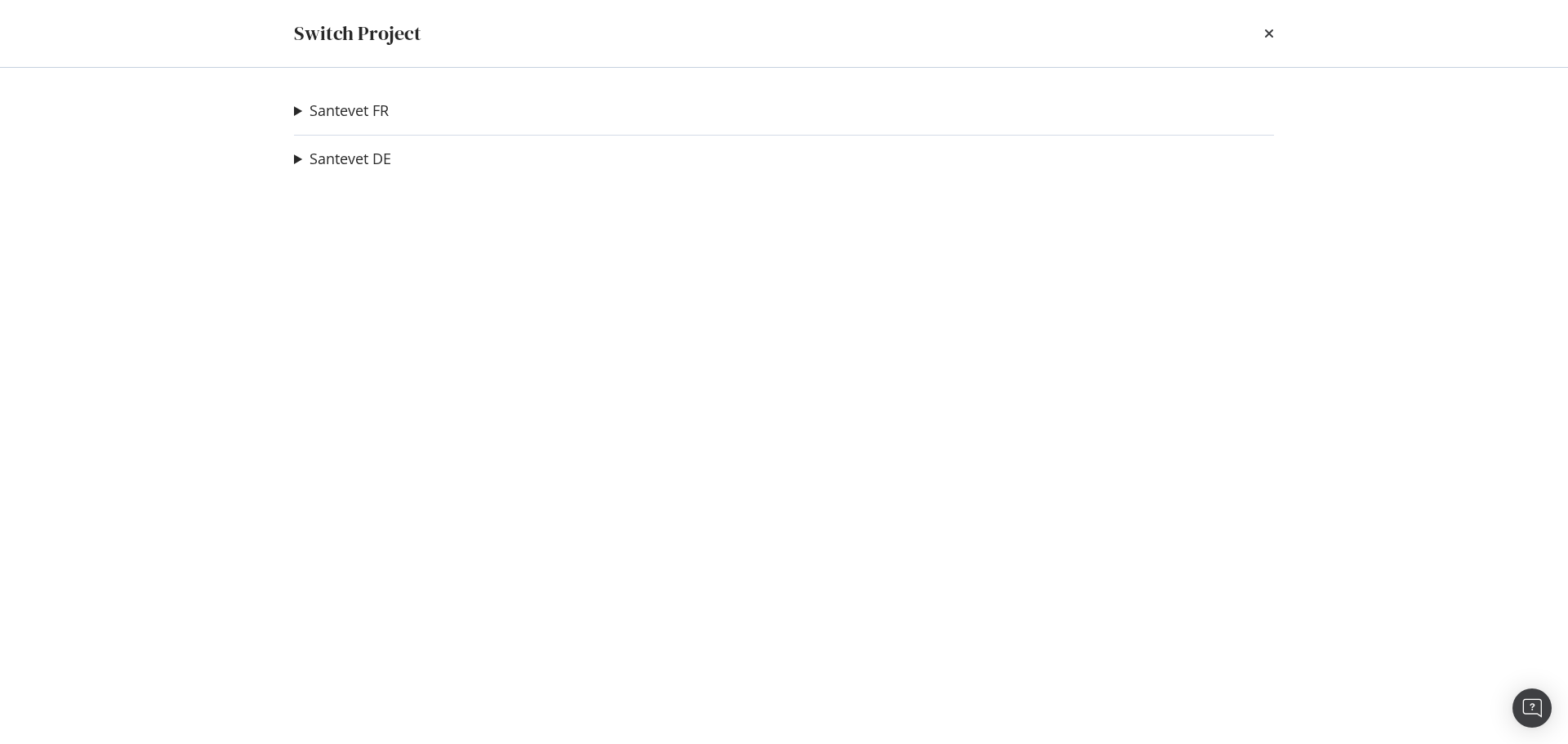
click at [299, 110] on summary "Santevet FR" at bounding box center [341, 111] width 95 height 22
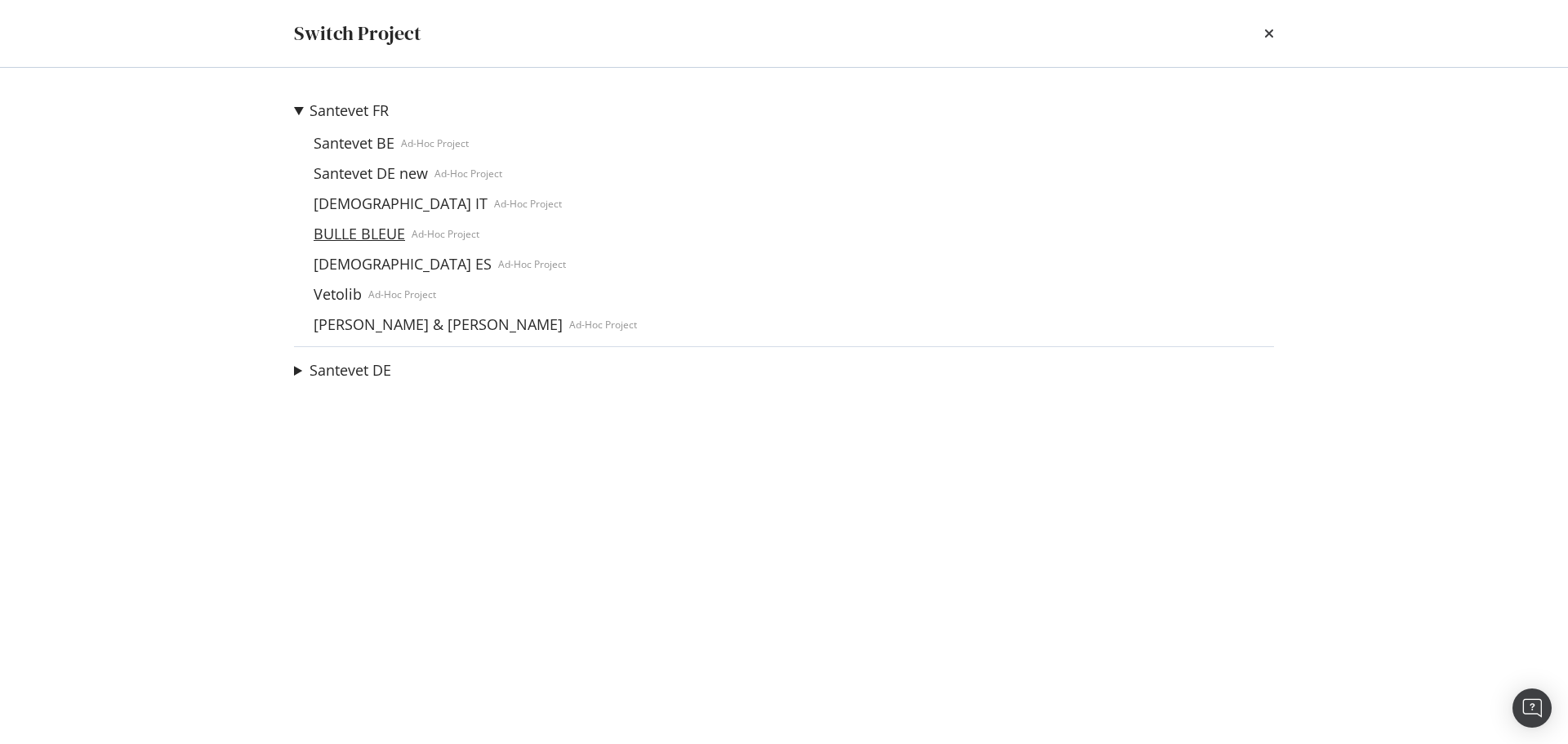
click at [345, 230] on link "BULLE BLEUE" at bounding box center [360, 234] width 104 height 17
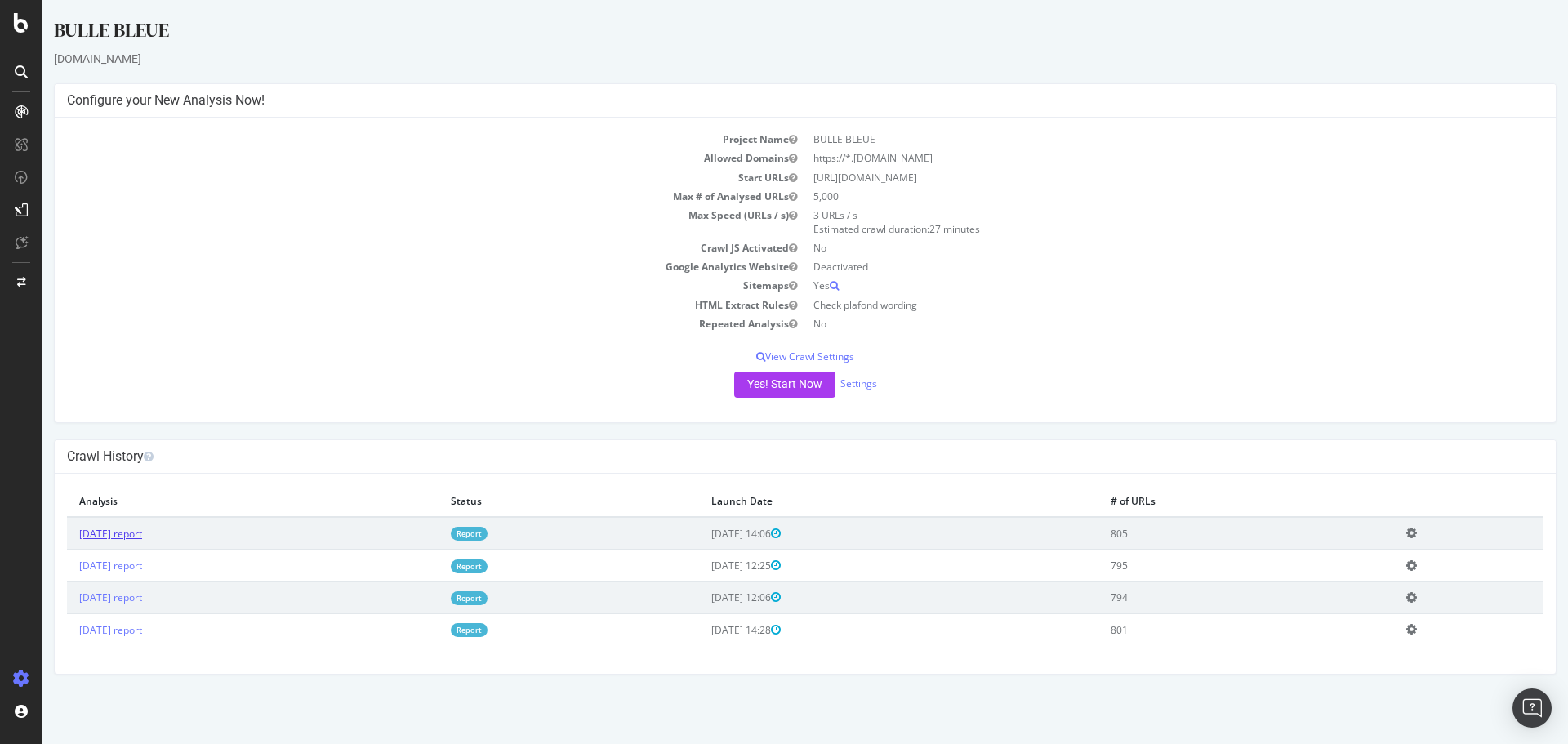
click at [139, 537] on link "[DATE] report" at bounding box center [110, 534] width 63 height 14
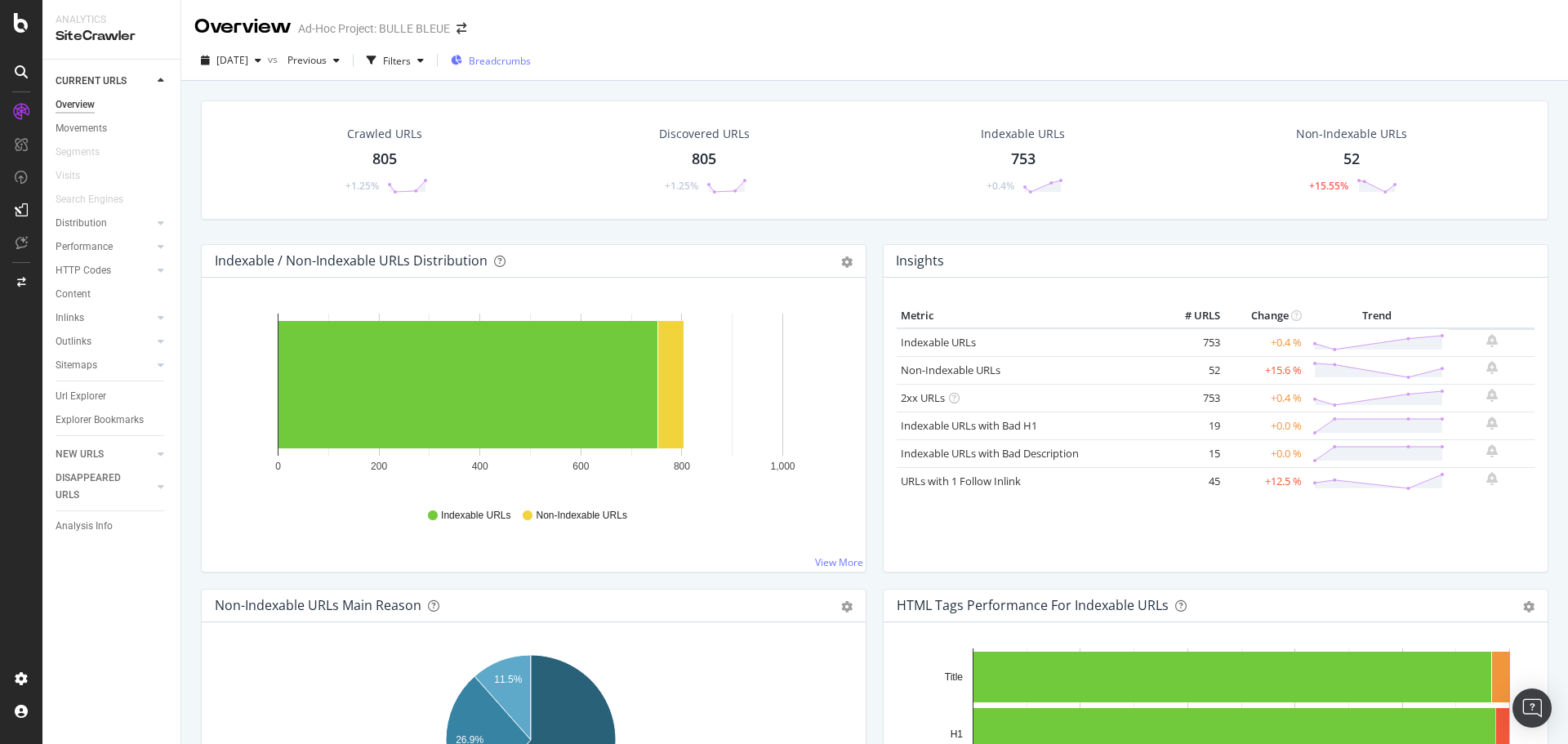
click at [510, 63] on span "Breadcrumbs" at bounding box center [500, 61] width 62 height 14
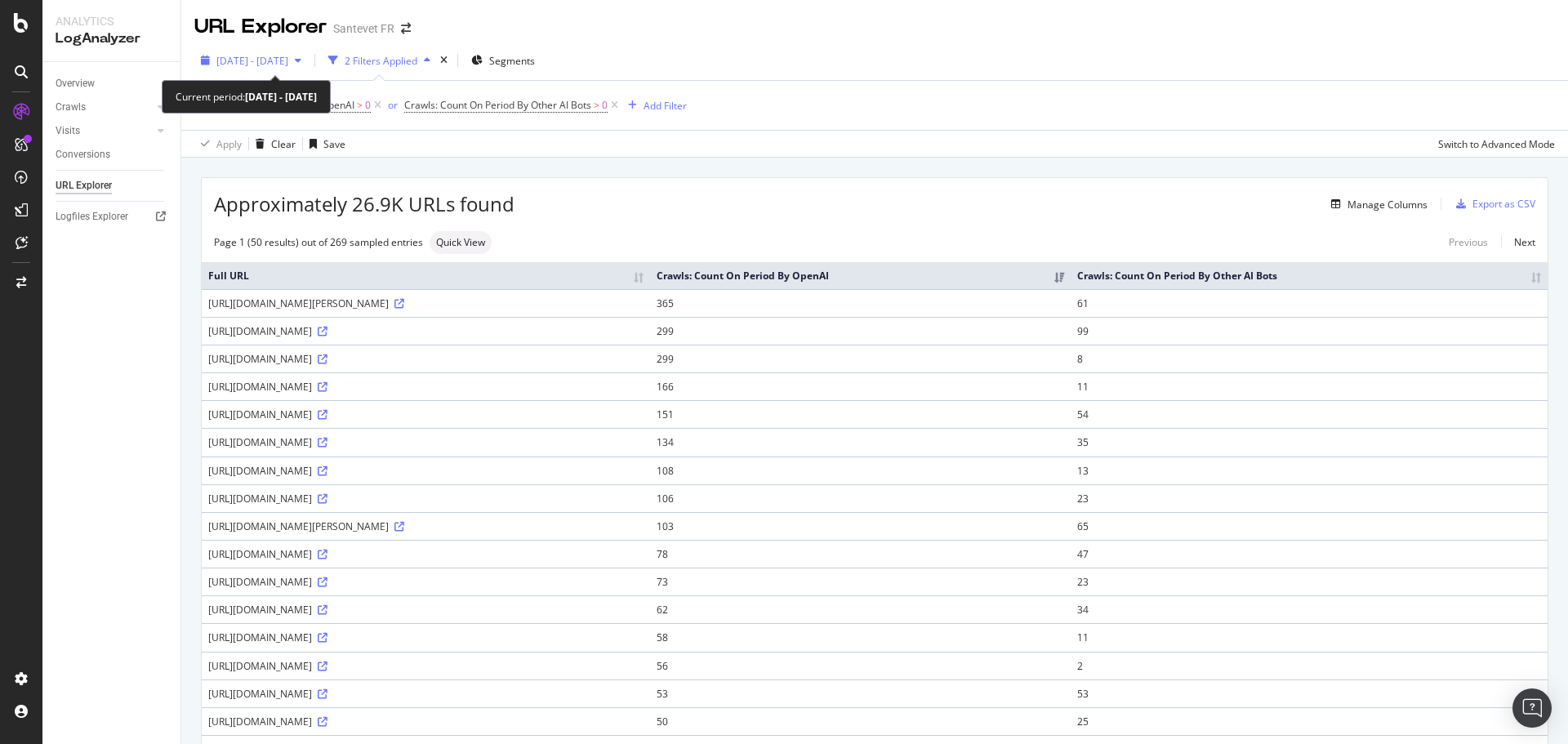
click at [302, 60] on icon "button" at bounding box center [298, 60] width 7 height 10
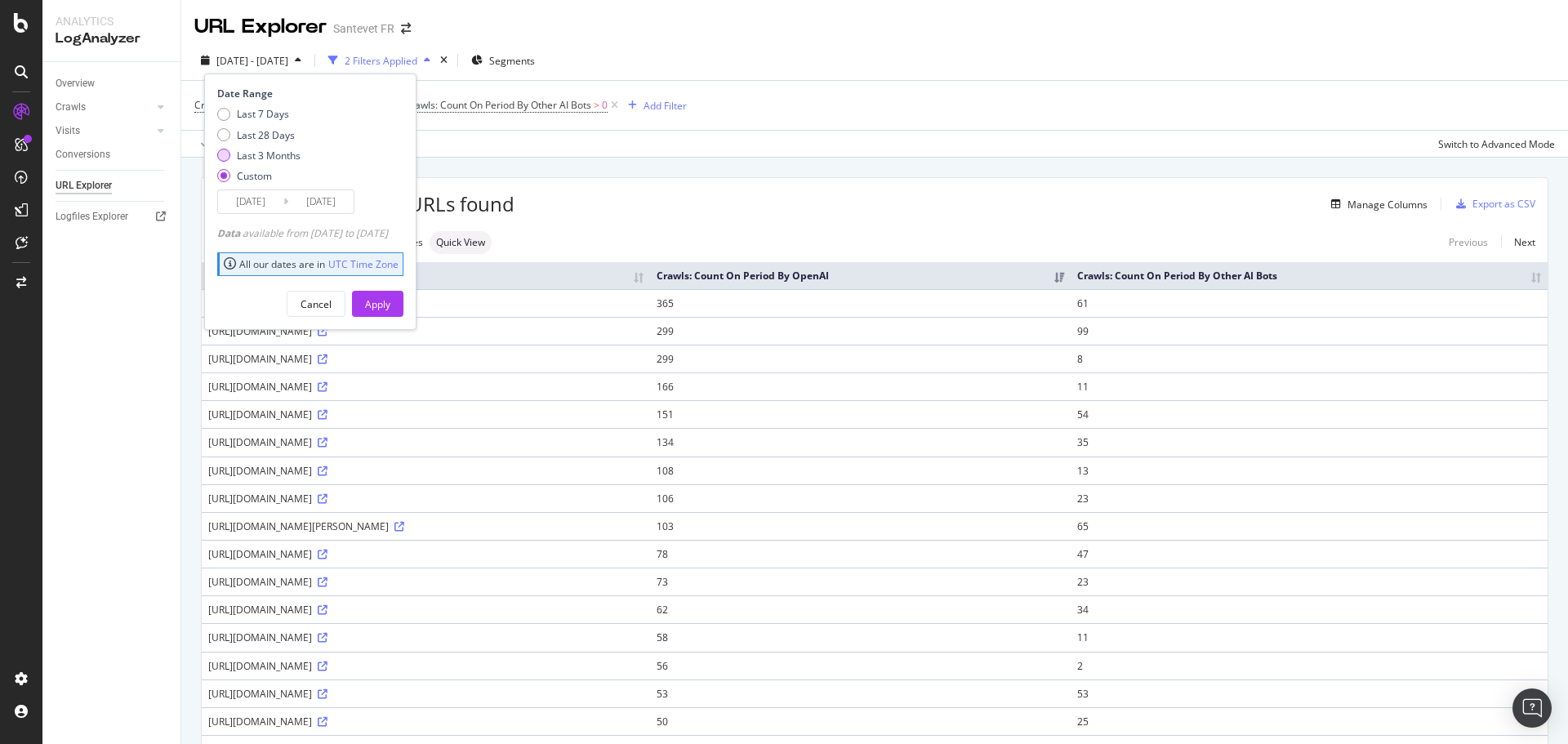
click at [279, 160] on div "Last 3 Months" at bounding box center [268, 156] width 64 height 14
type input "2025/07/14"
type input "2025/10/13"
click at [390, 303] on div "Apply" at bounding box center [377, 304] width 26 height 14
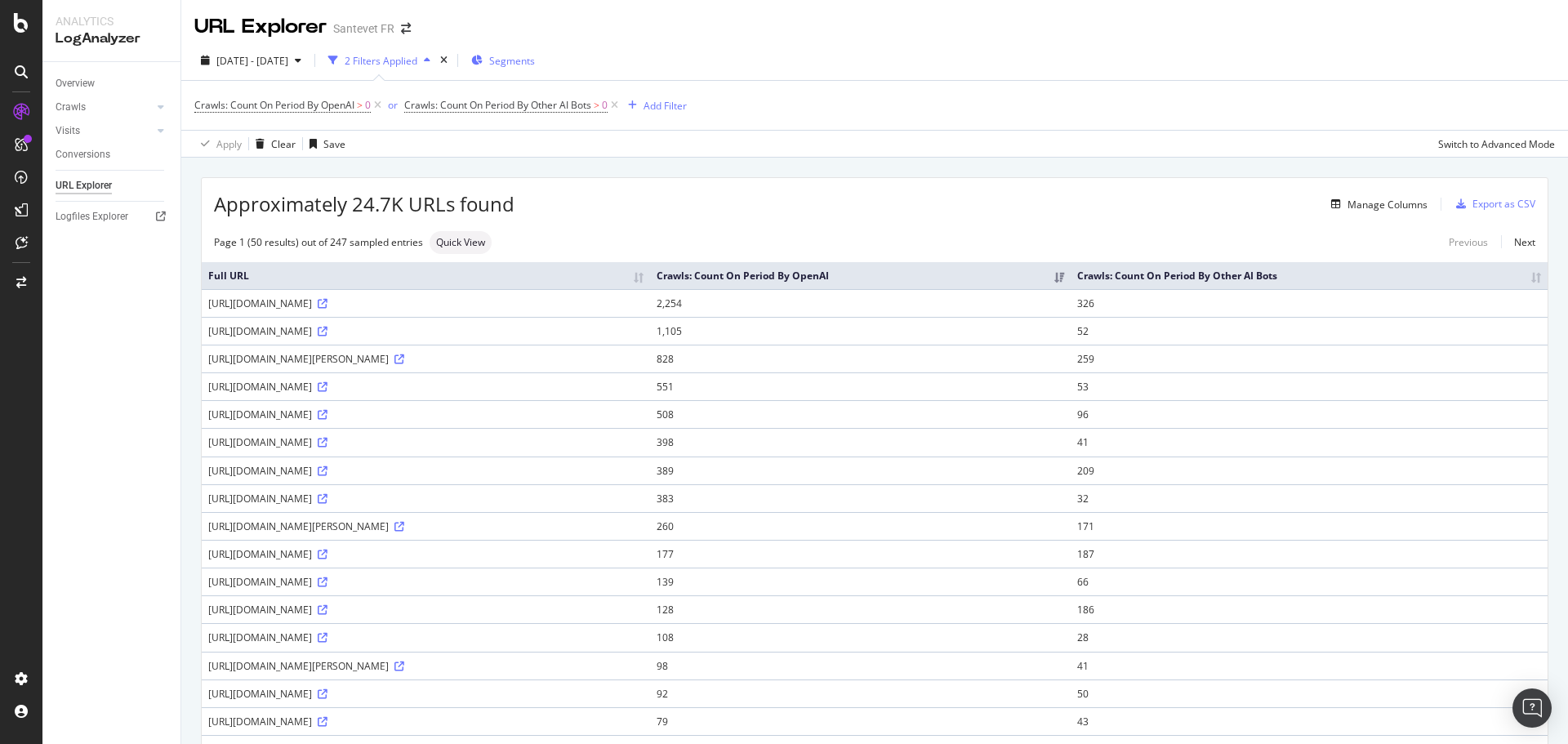
click at [535, 57] on span "Segments" at bounding box center [511, 61] width 45 height 14
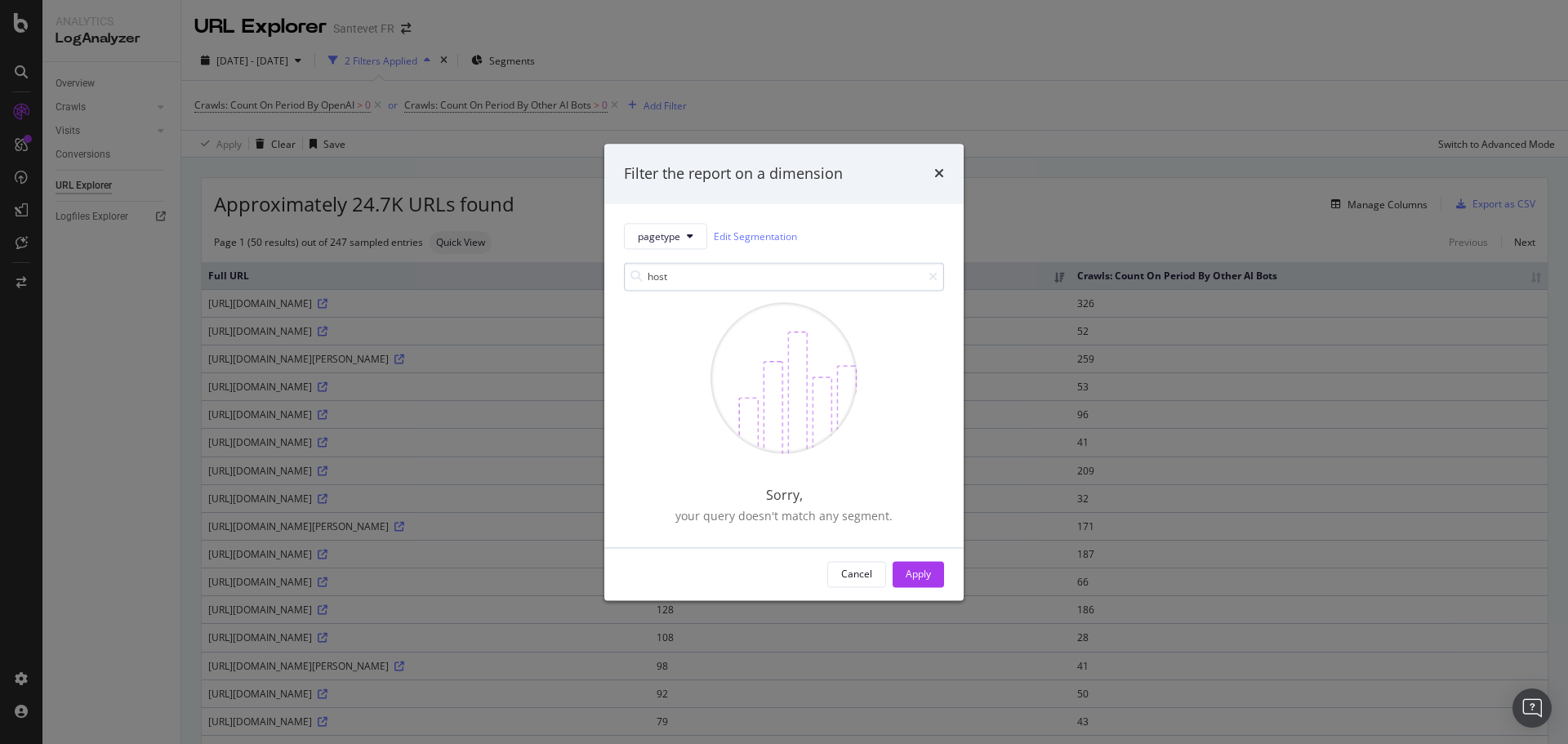
click at [703, 269] on input "host" at bounding box center [784, 277] width 320 height 29
type input "host"
click at [938, 173] on icon "times" at bounding box center [939, 173] width 10 height 13
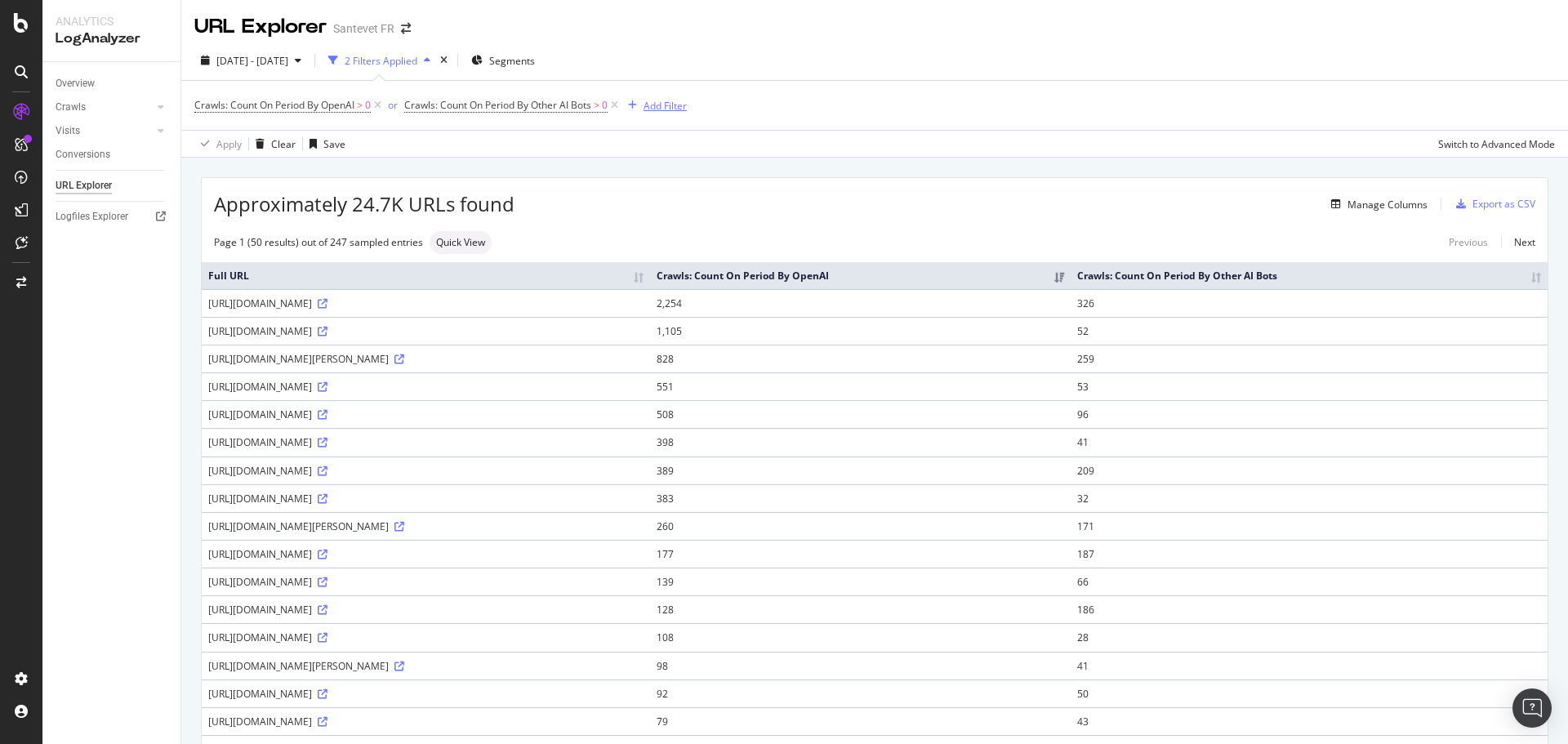
click at [657, 103] on div "Add Filter" at bounding box center [665, 105] width 43 height 14
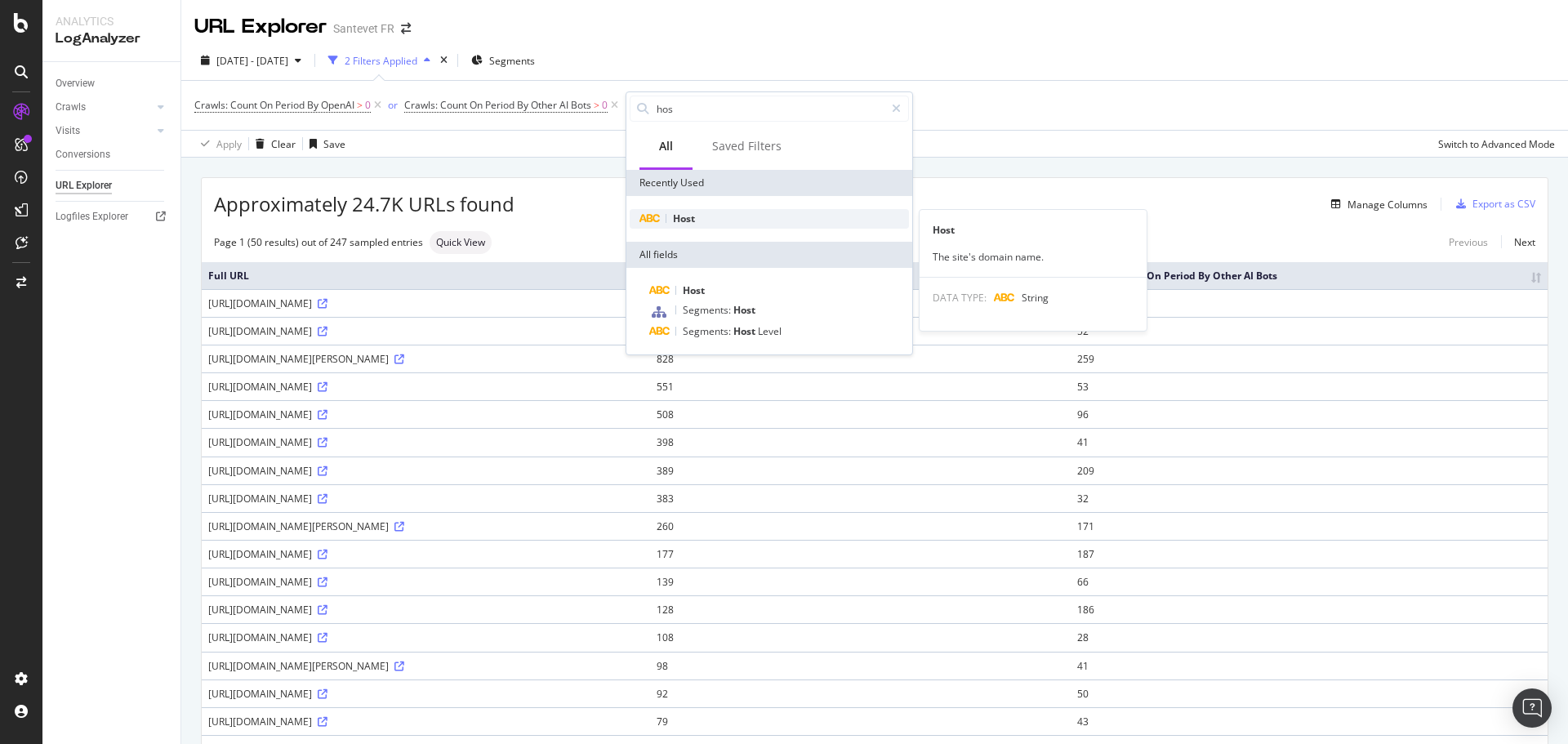
type input "hos"
click at [683, 212] on span "Host" at bounding box center [684, 219] width 22 height 14
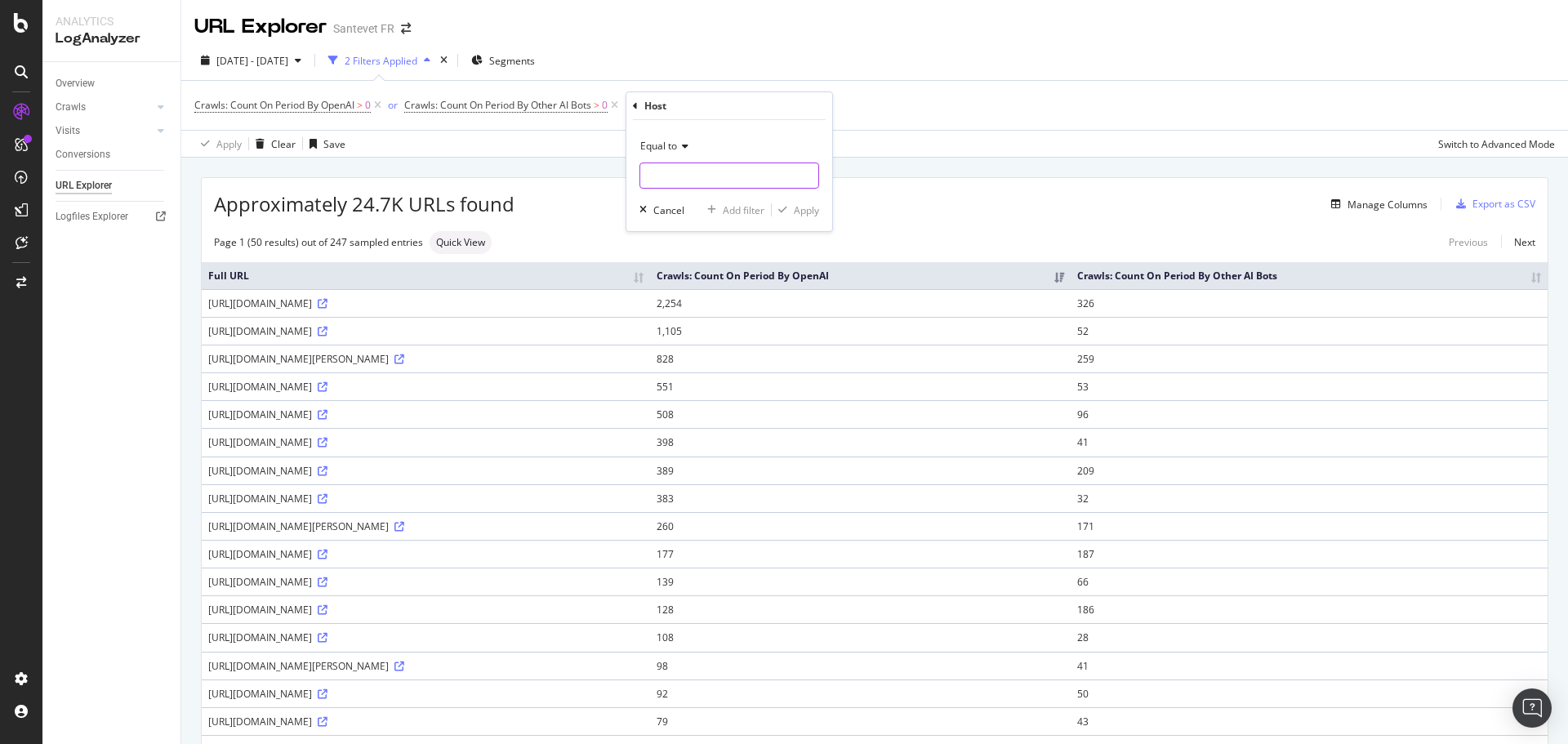
click at [679, 171] on input "text" at bounding box center [729, 175] width 178 height 27
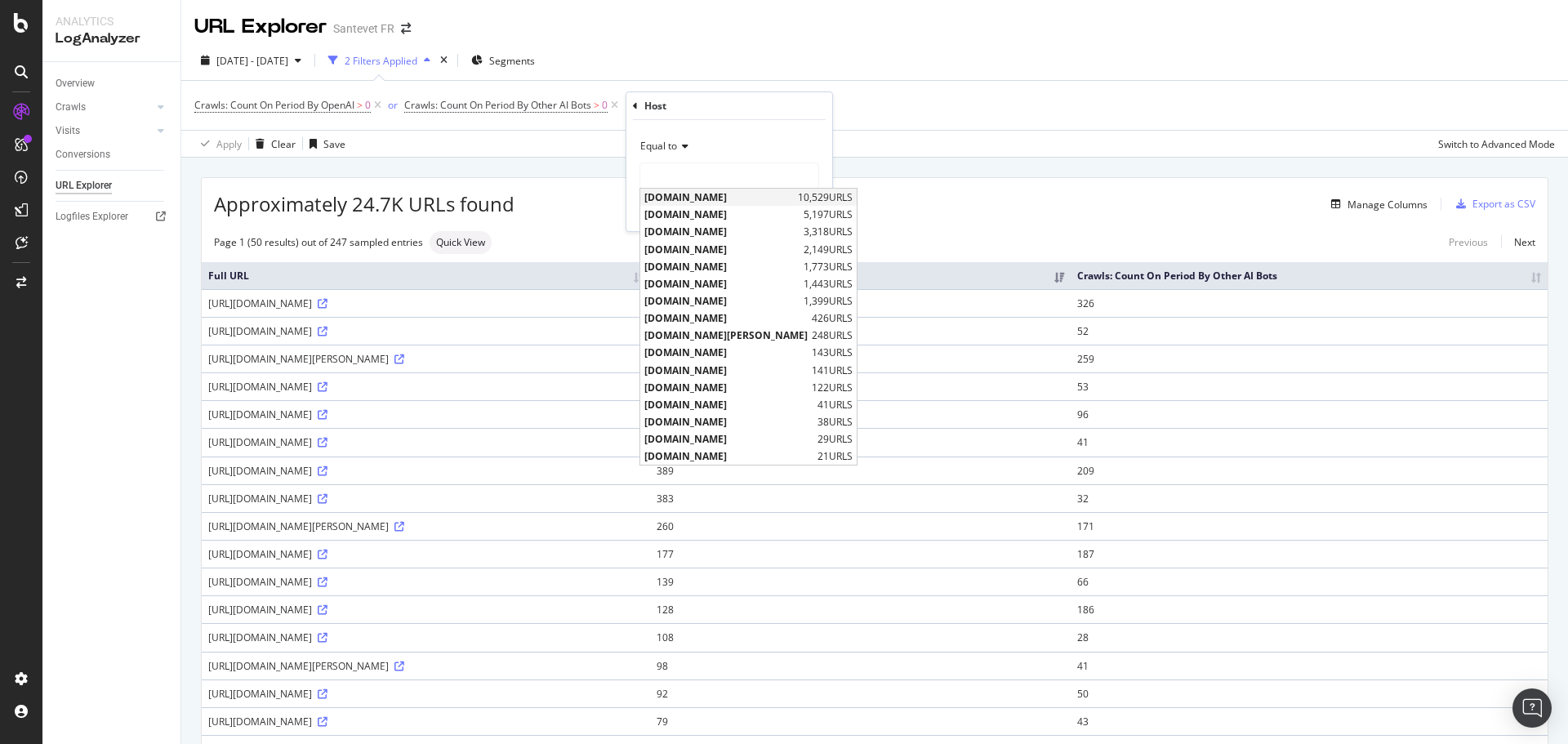
click at [694, 198] on span "www.santevet.com" at bounding box center [719, 197] width 150 height 14
type input "www.santevet.com"
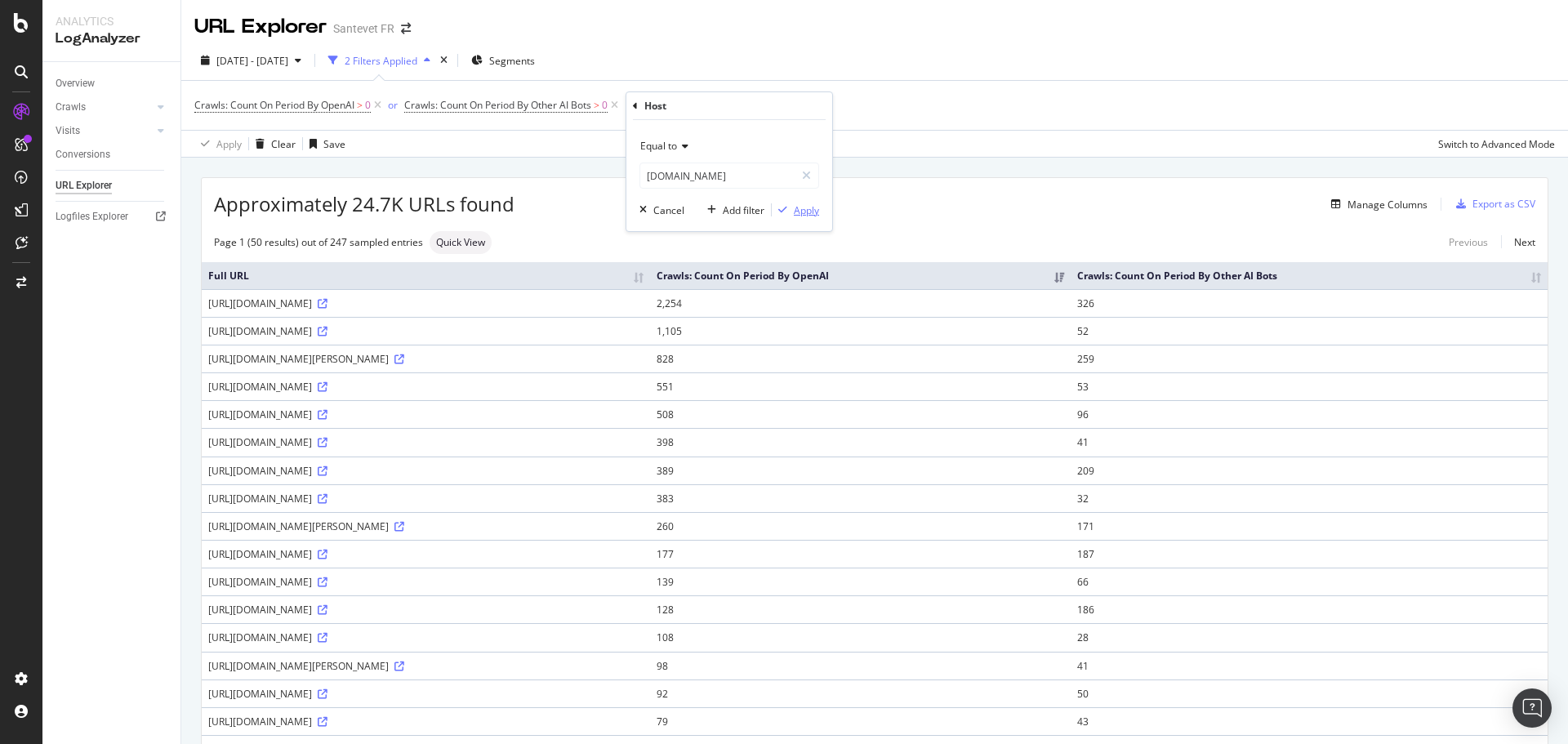
click at [798, 206] on div "Apply" at bounding box center [807, 210] width 26 height 14
click at [766, 106] on icon at bounding box center [759, 105] width 14 height 17
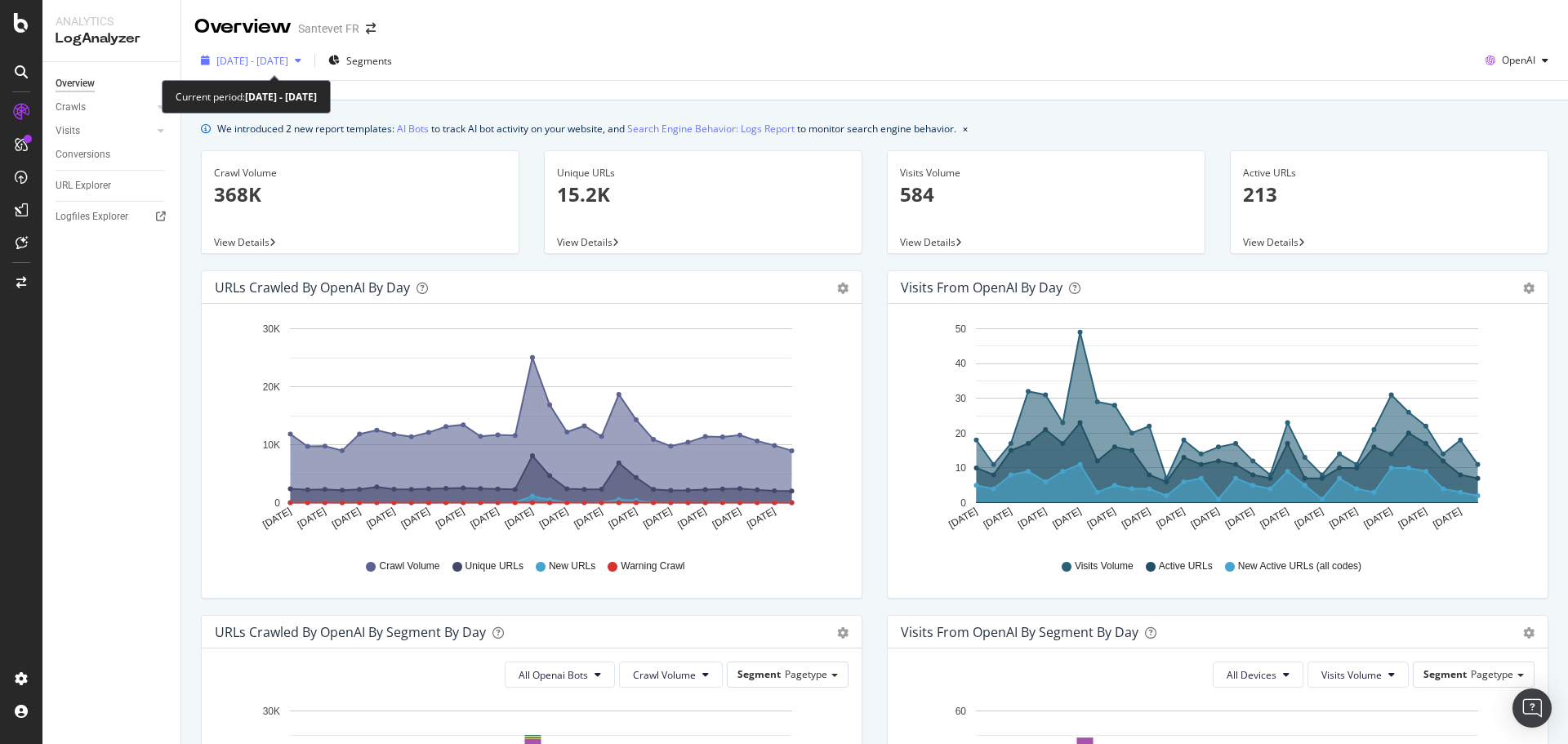
click at [307, 60] on div "button" at bounding box center [299, 60] width 20 height 10
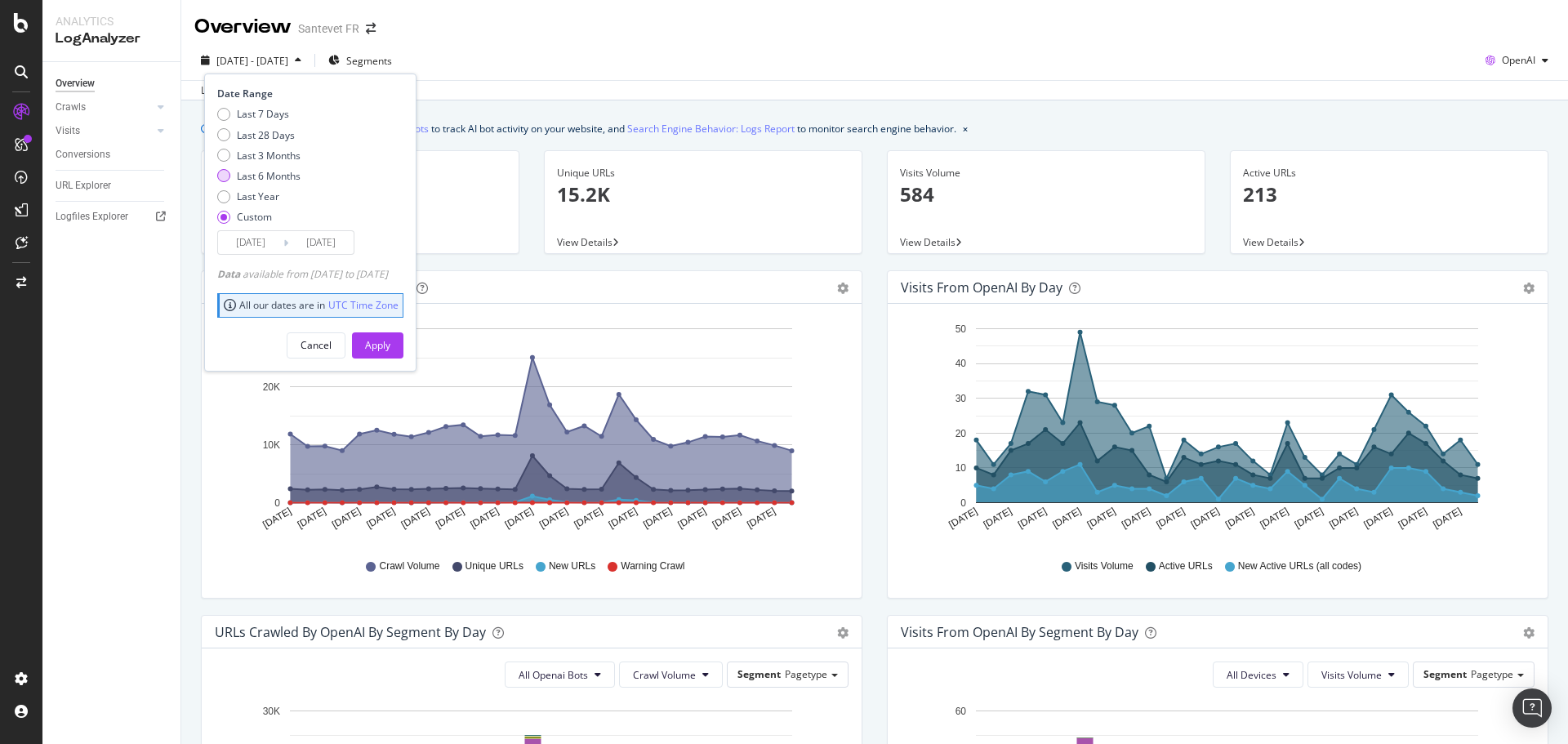
click at [279, 170] on div "Last 6 Months" at bounding box center [268, 176] width 64 height 14
type input "2025/04/14"
type input "2025/10/13"
click at [388, 351] on button "Apply" at bounding box center [377, 345] width 51 height 27
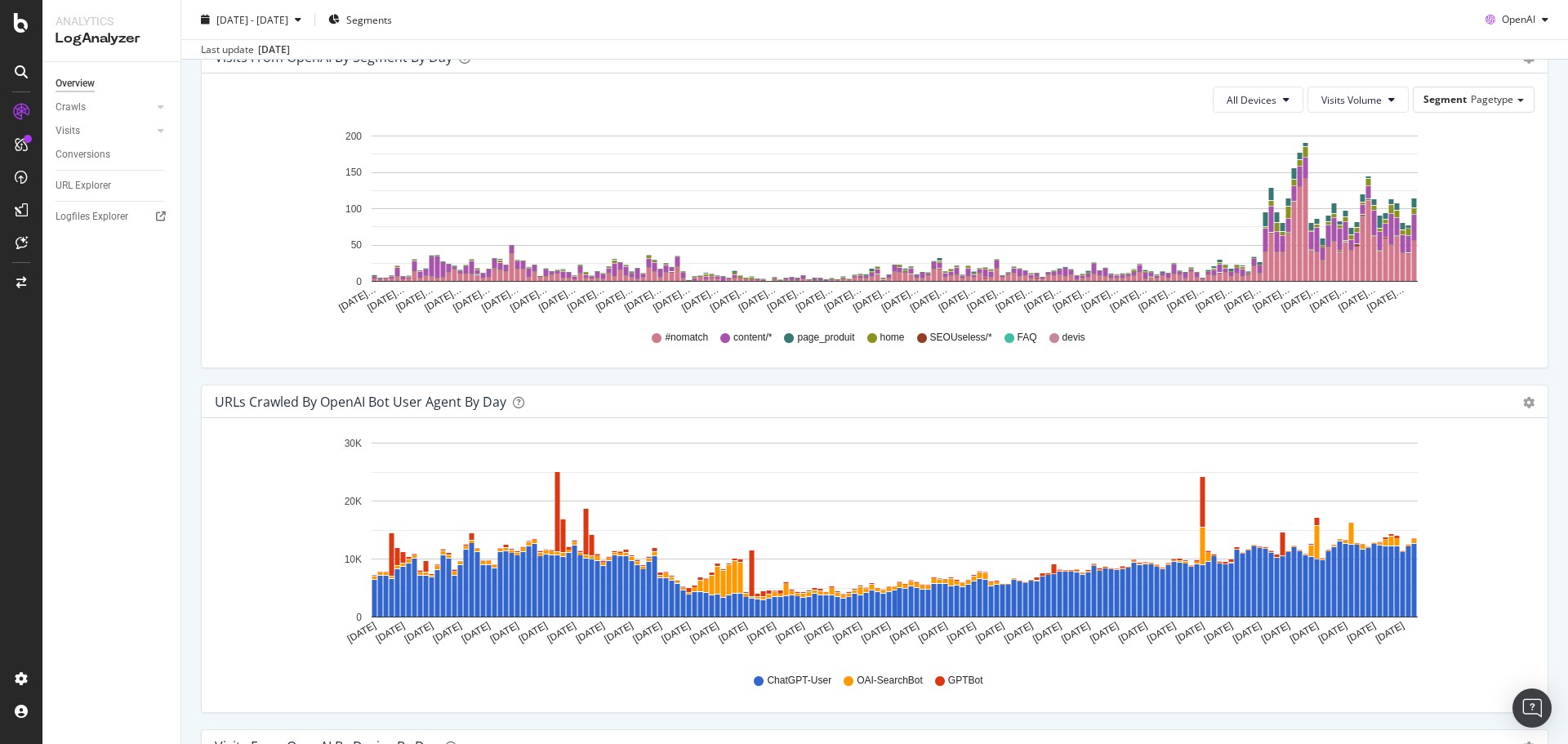
scroll to position [1388, 0]
